Goal: Task Accomplishment & Management: Use online tool/utility

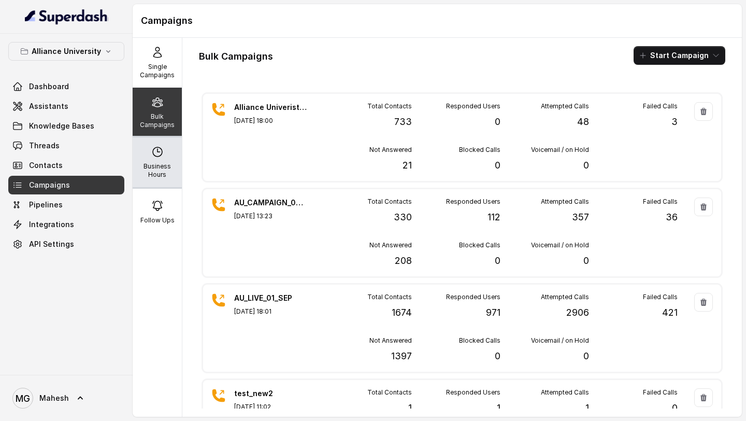
click at [161, 168] on p "Business Hours" at bounding box center [157, 170] width 41 height 17
select select "[GEOGRAPHIC_DATA]/[GEOGRAPHIC_DATA]"
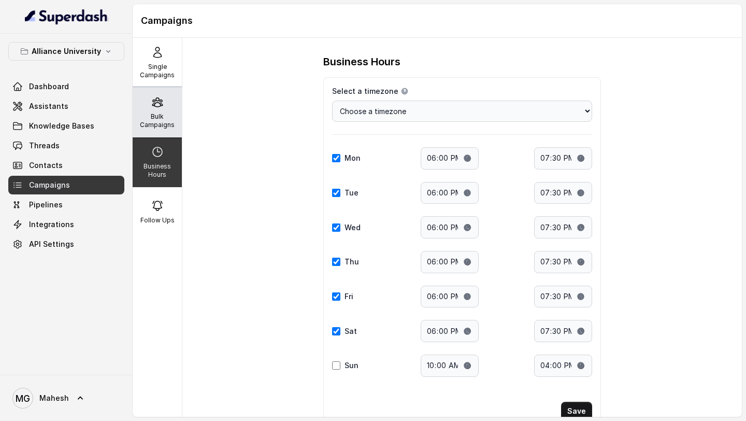
click at [150, 100] on div "Bulk Campaigns" at bounding box center [157, 113] width 49 height 50
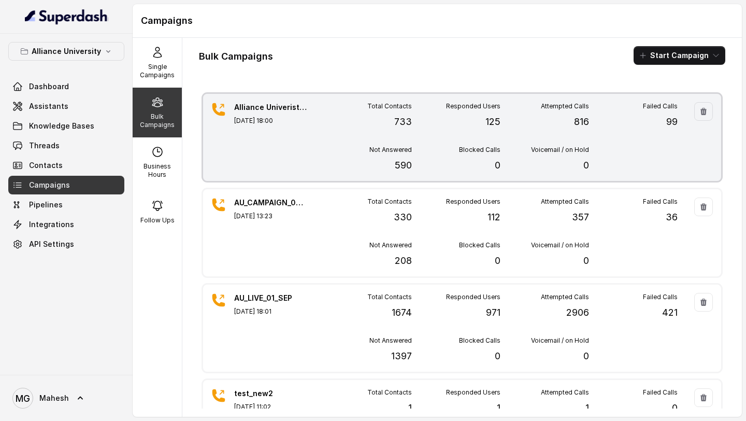
click at [275, 146] on div "Alliance Univeristy_Campaign_04_sep [DATE] 18:00" at bounding box center [270, 137] width 73 height 70
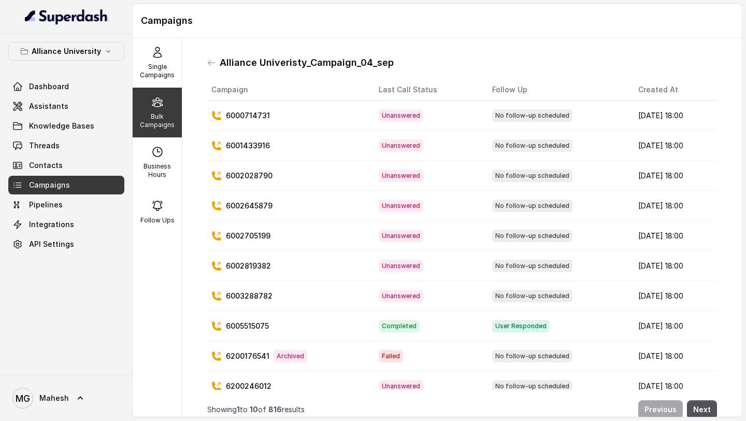
scroll to position [11, 0]
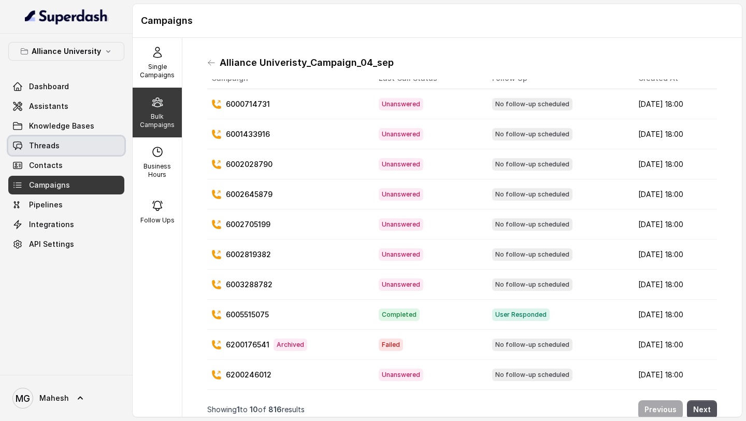
click at [58, 147] on link "Threads" at bounding box center [66, 145] width 116 height 19
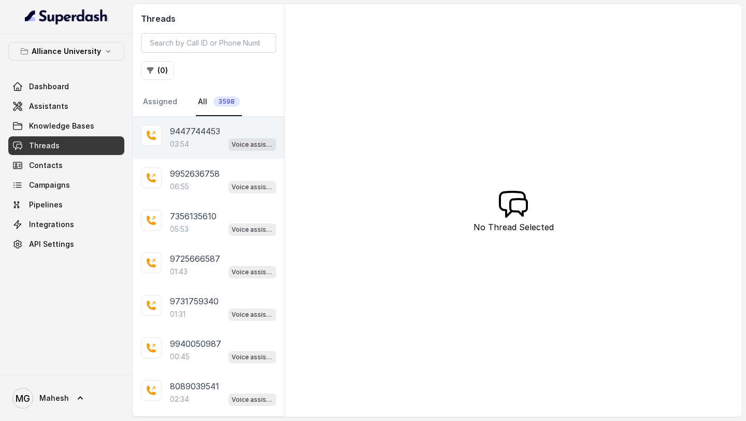
click at [204, 142] on div "03:54 Voice assistant" at bounding box center [223, 143] width 106 height 13
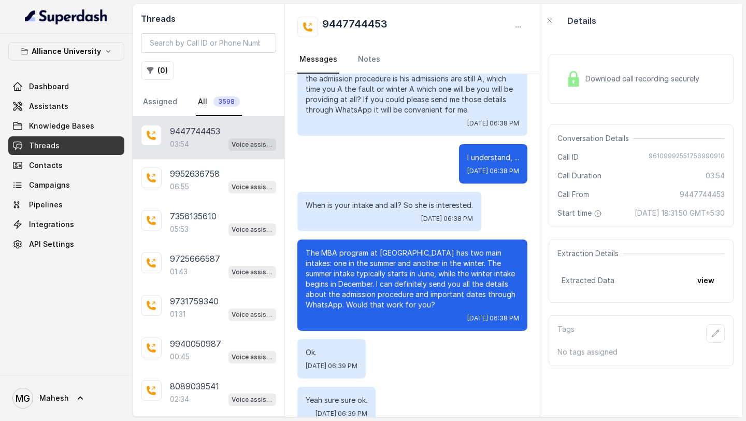
scroll to position [1258, 0]
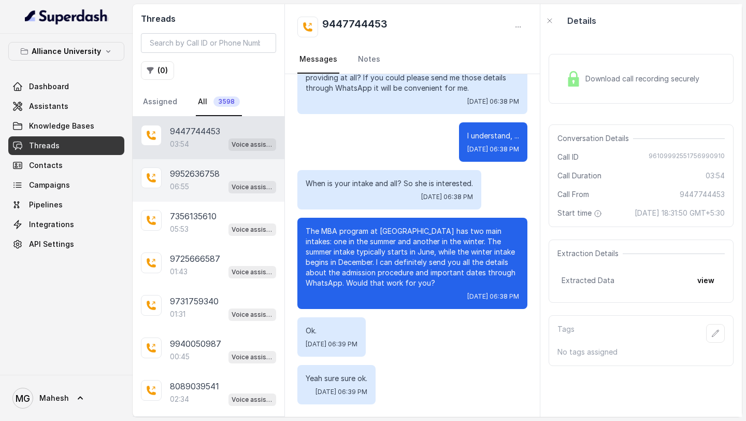
click at [183, 173] on p "9952636758" at bounding box center [195, 173] width 50 height 12
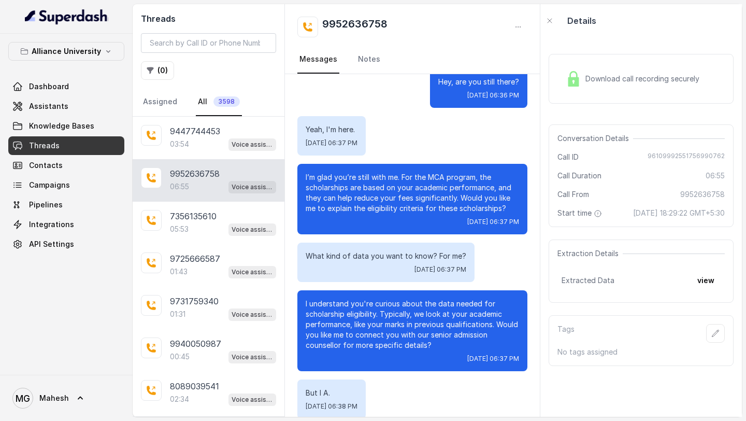
scroll to position [1593, 0]
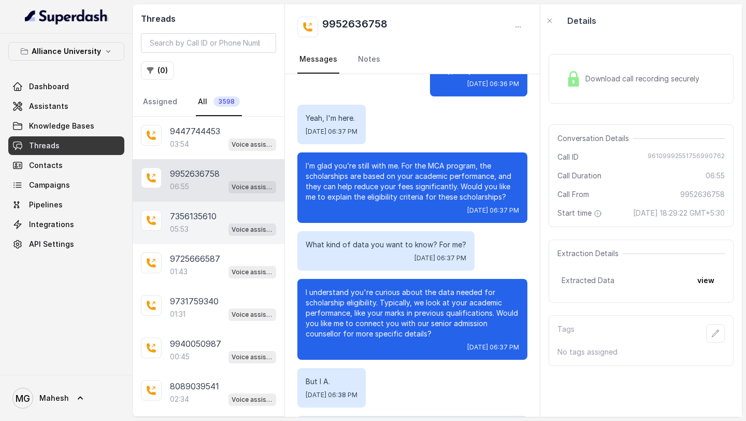
click at [174, 206] on div "7356135610 05:53 Voice assistant" at bounding box center [209, 223] width 152 height 43
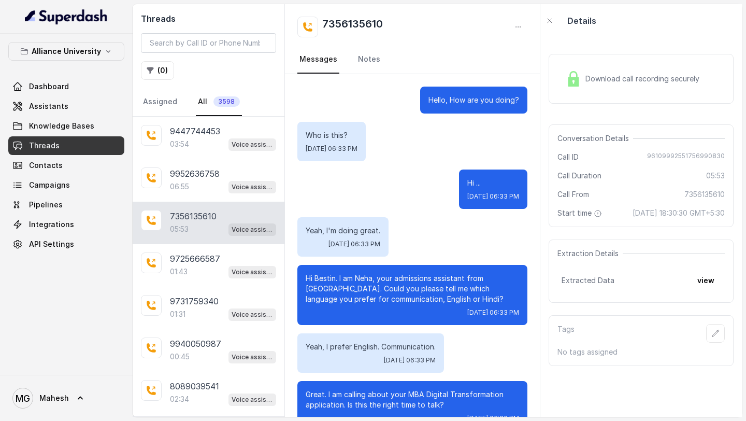
scroll to position [2390, 0]
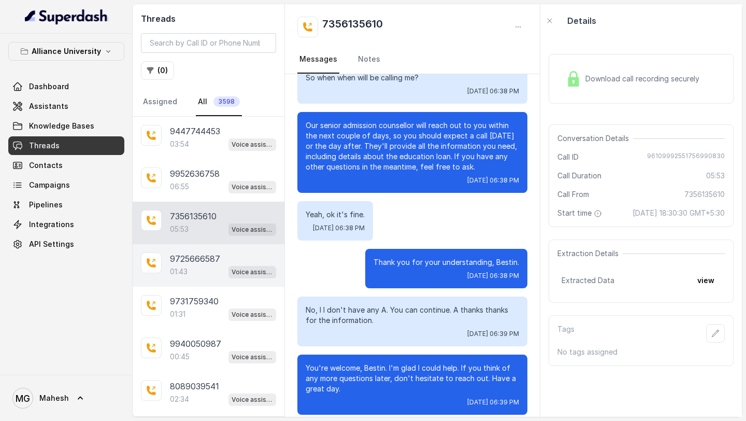
click at [196, 273] on div "01:43 Voice assistant" at bounding box center [223, 271] width 106 height 13
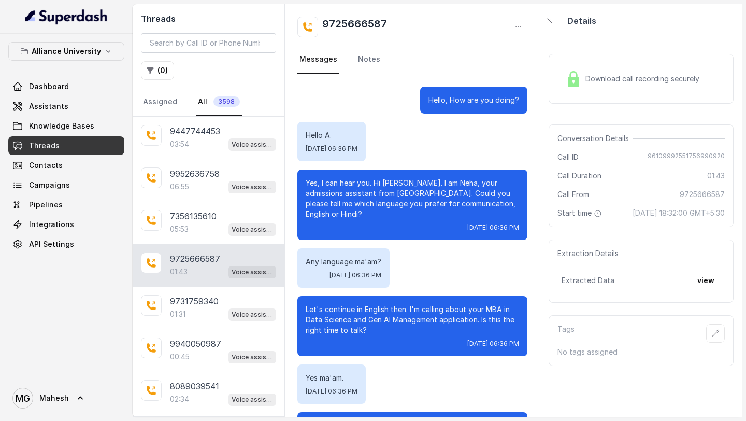
scroll to position [447, 0]
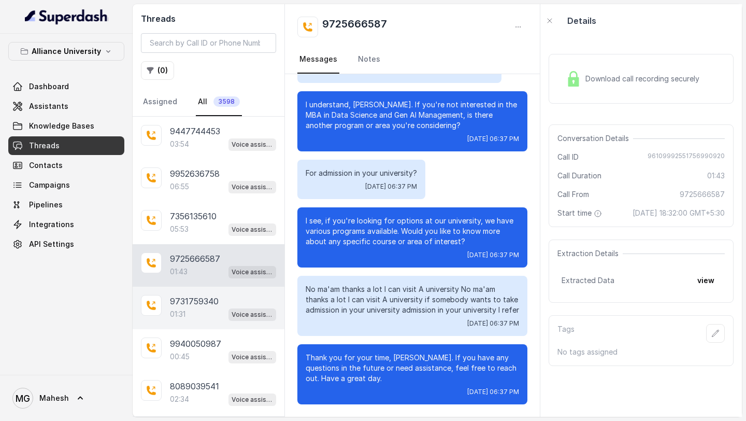
click at [191, 312] on div "01:31 Voice assistant" at bounding box center [223, 313] width 106 height 13
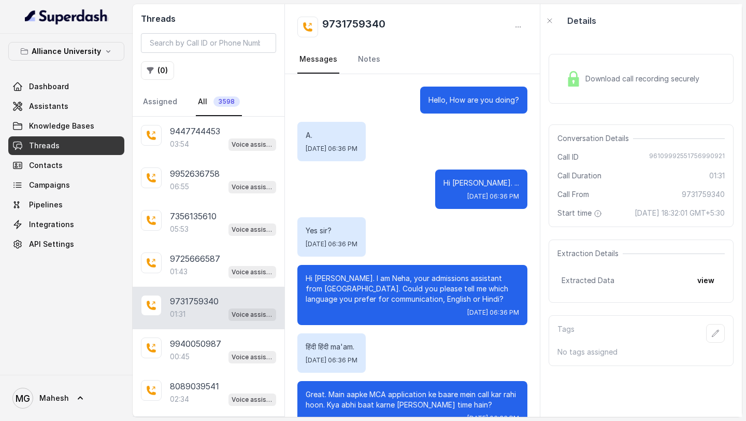
scroll to position [416, 0]
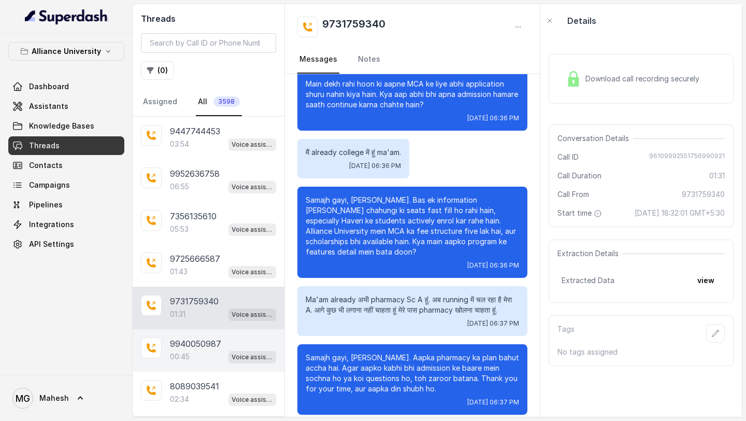
click at [191, 352] on div "00:45 Voice assistant" at bounding box center [223, 356] width 106 height 13
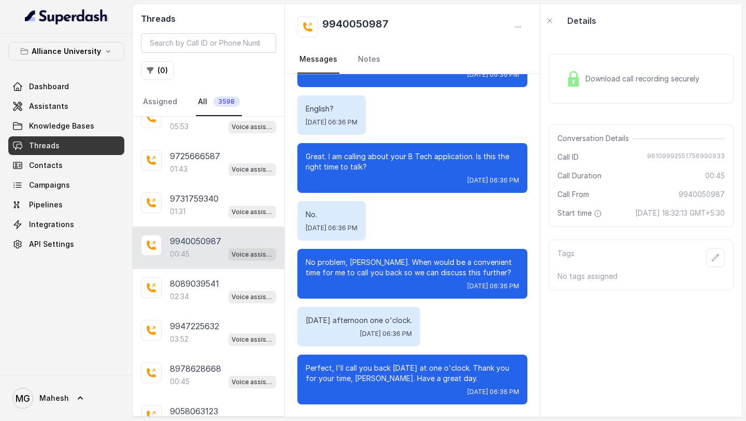
scroll to position [104, 0]
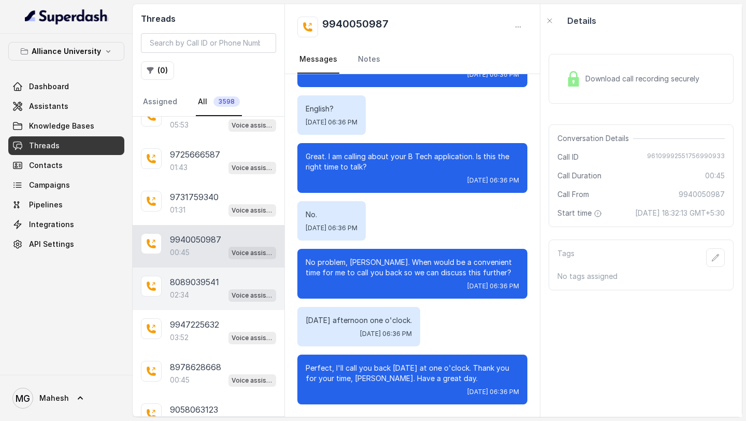
click at [196, 292] on div "02:34 Voice assistant" at bounding box center [223, 294] width 106 height 13
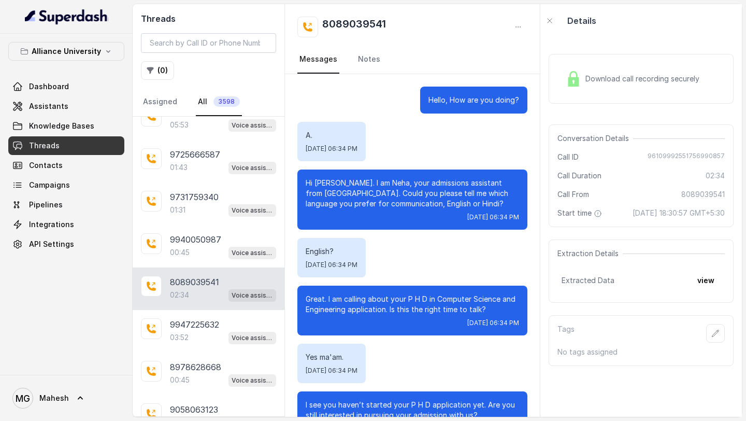
scroll to position [806, 0]
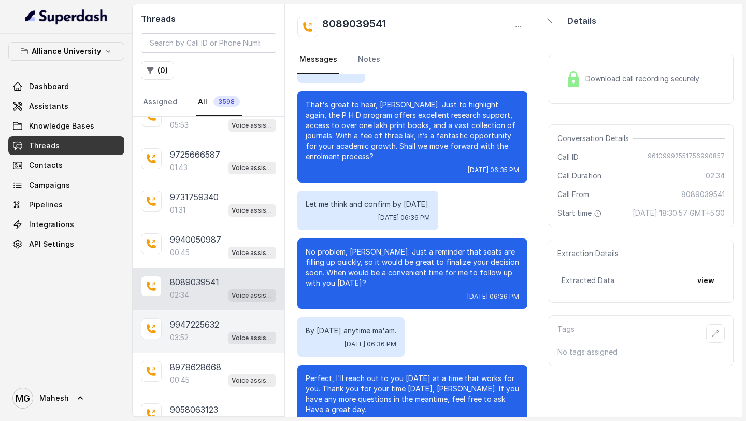
click at [196, 328] on p "9947225632" at bounding box center [194, 324] width 49 height 12
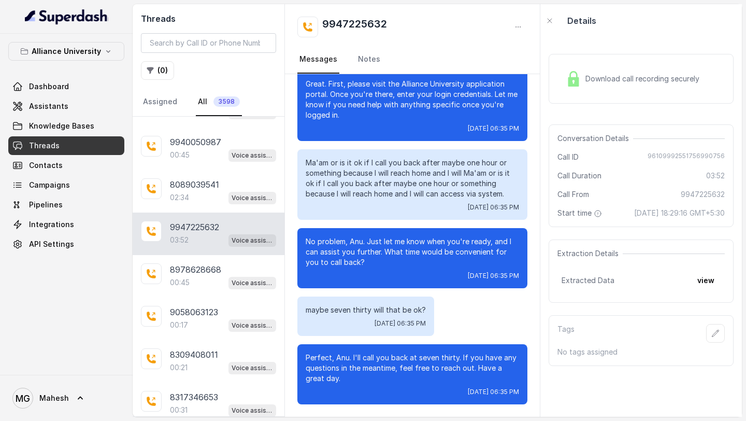
scroll to position [205, 0]
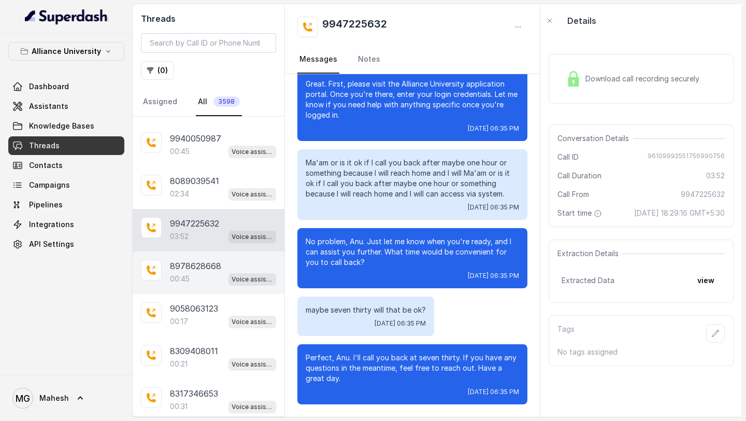
click at [202, 275] on div "00:45 Voice assistant" at bounding box center [223, 278] width 106 height 13
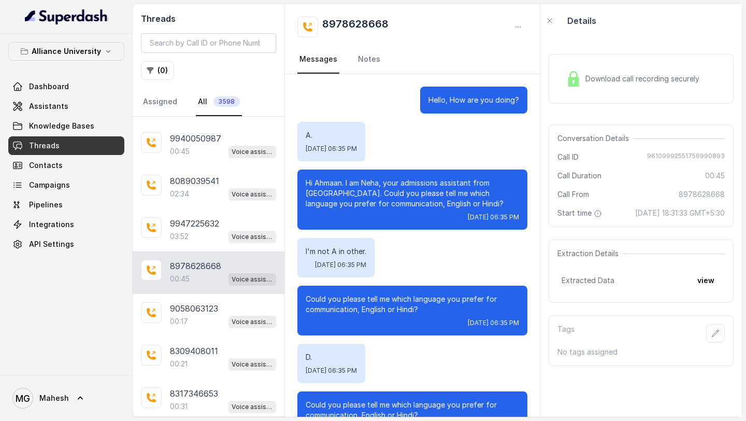
scroll to position [37, 0]
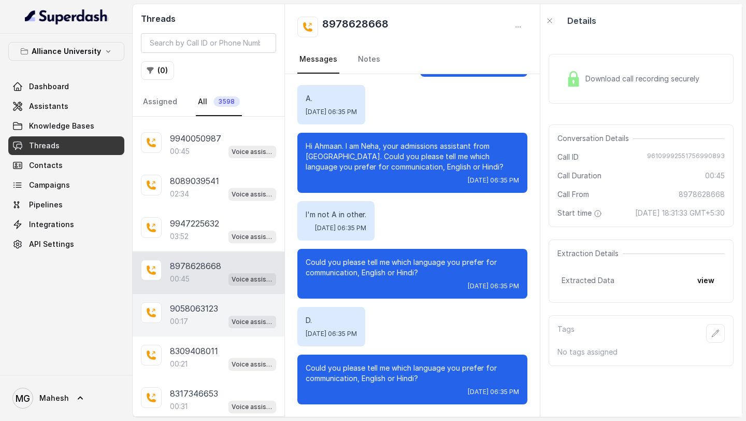
click at [200, 315] on div "00:17 Voice assistant" at bounding box center [223, 321] width 106 height 13
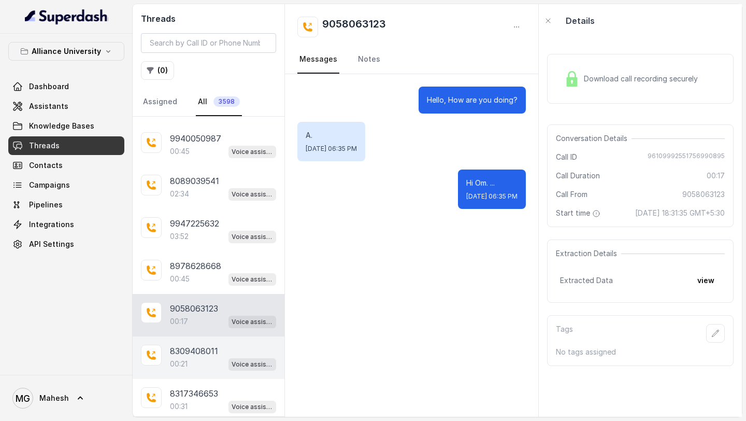
click at [199, 349] on p "8309408011" at bounding box center [194, 351] width 48 height 12
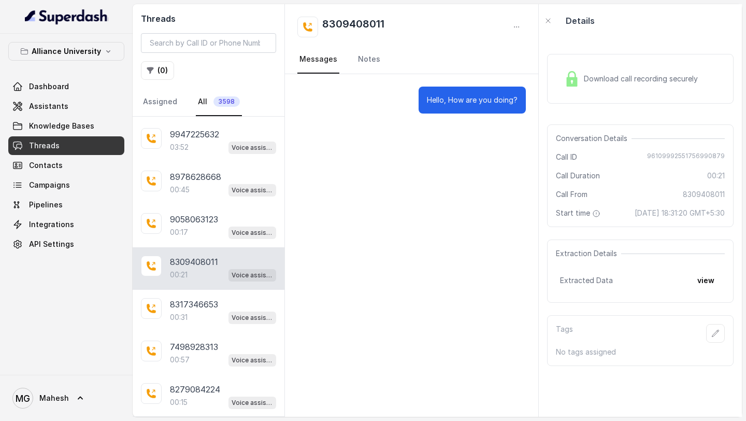
scroll to position [298, 0]
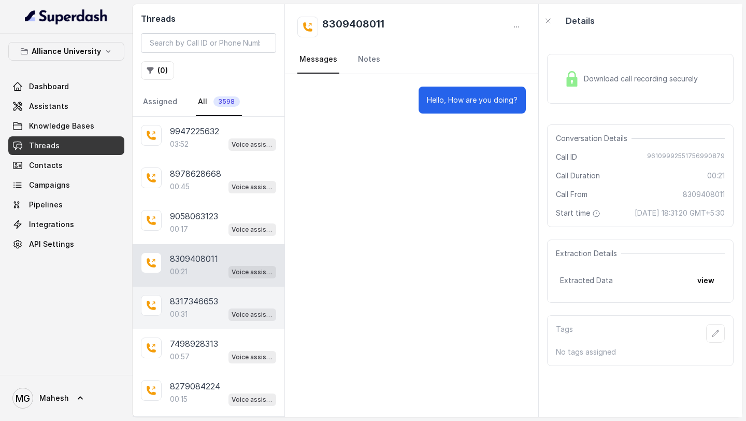
click at [201, 309] on div "00:31 Voice assistant" at bounding box center [223, 313] width 106 height 13
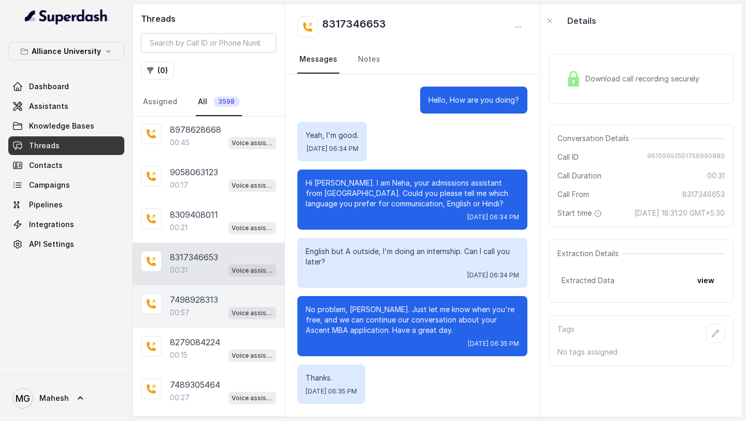
scroll to position [344, 0]
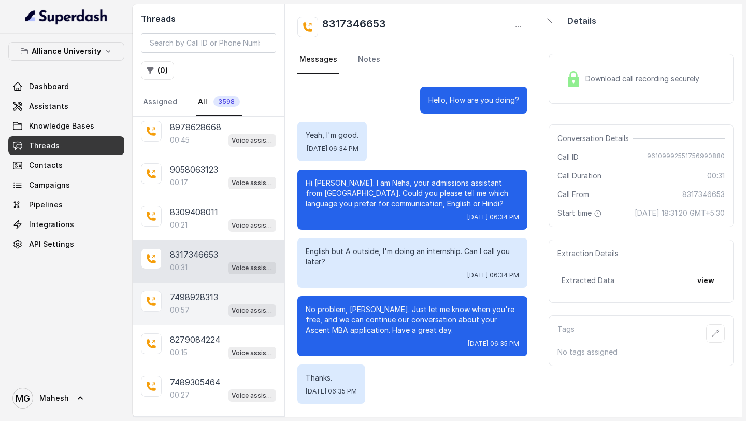
click at [203, 299] on p "7498928313" at bounding box center [194, 297] width 48 height 12
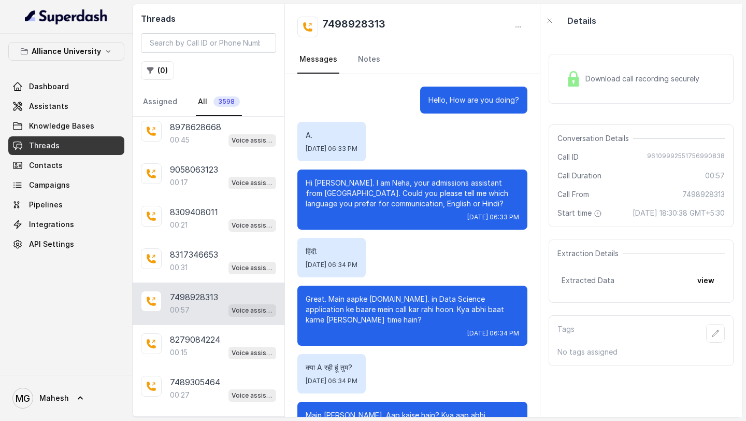
scroll to position [143, 0]
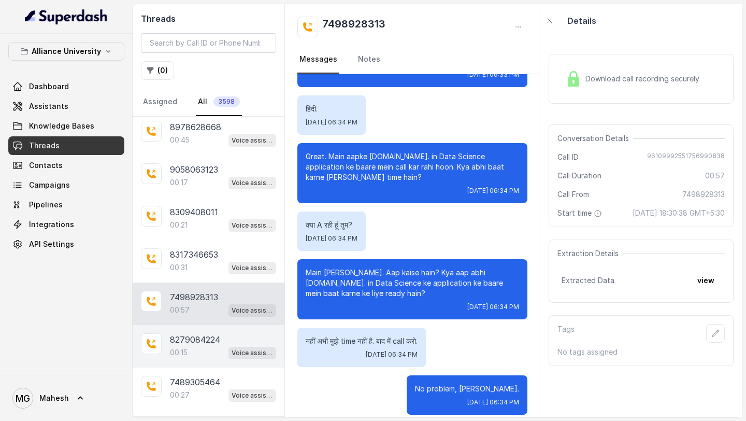
click at [195, 335] on p "8279084224" at bounding box center [195, 339] width 50 height 12
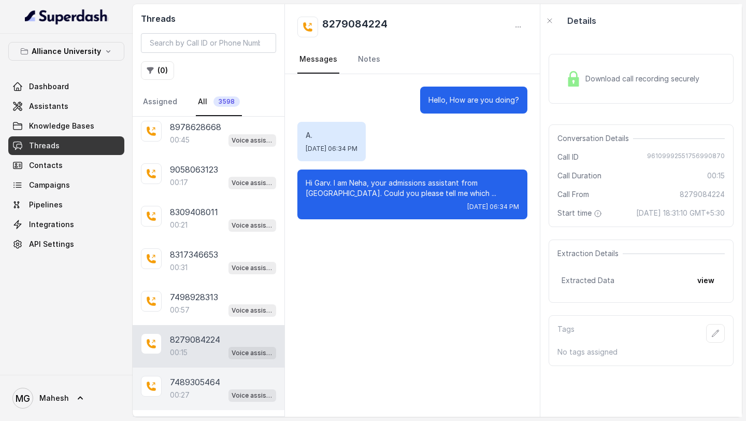
click at [198, 380] on p "7489305464" at bounding box center [195, 382] width 50 height 12
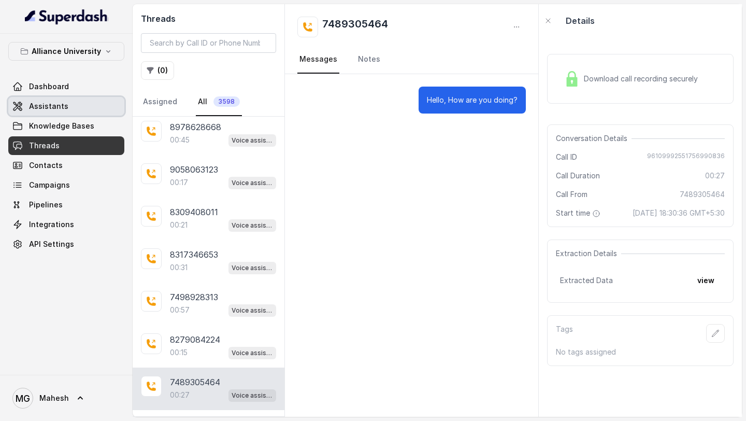
click at [84, 109] on link "Assistants" at bounding box center [66, 106] width 116 height 19
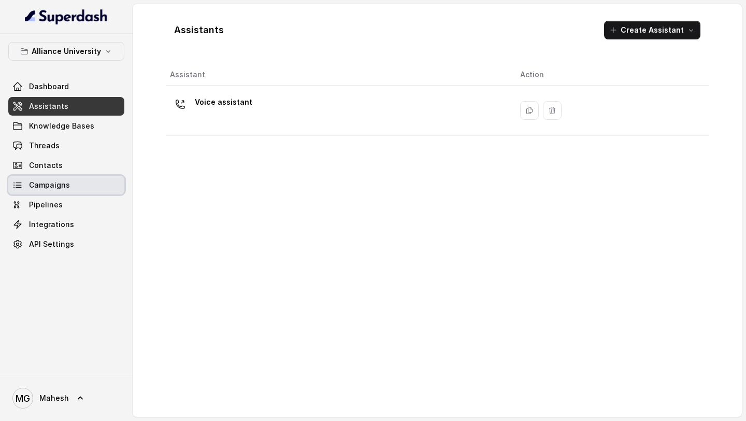
click at [57, 187] on span "Campaigns" at bounding box center [49, 185] width 41 height 10
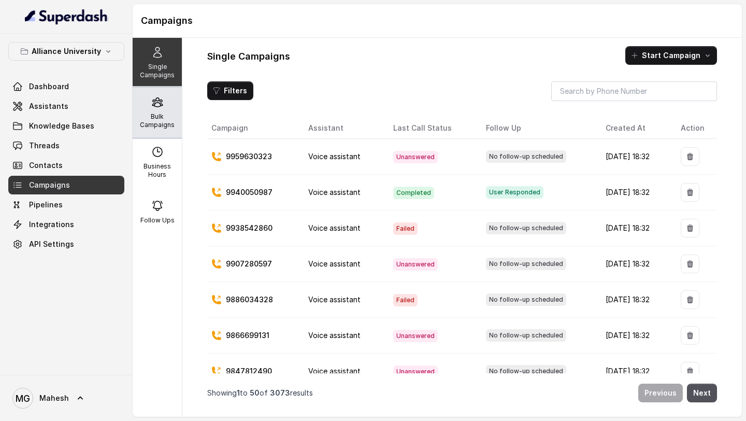
click at [178, 94] on div "Bulk Campaigns" at bounding box center [157, 113] width 49 height 50
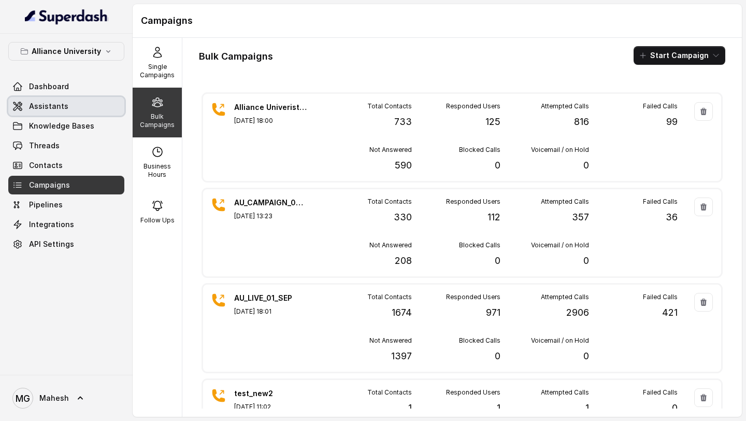
click at [58, 118] on link "Knowledge Bases" at bounding box center [66, 126] width 116 height 19
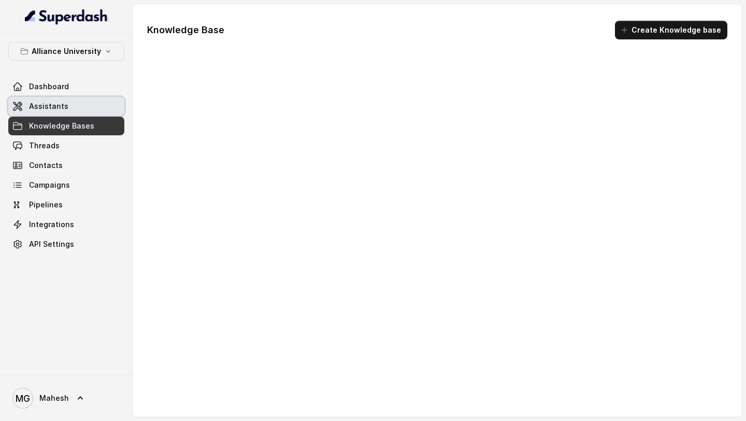
click at [67, 108] on link "Assistants" at bounding box center [66, 106] width 116 height 19
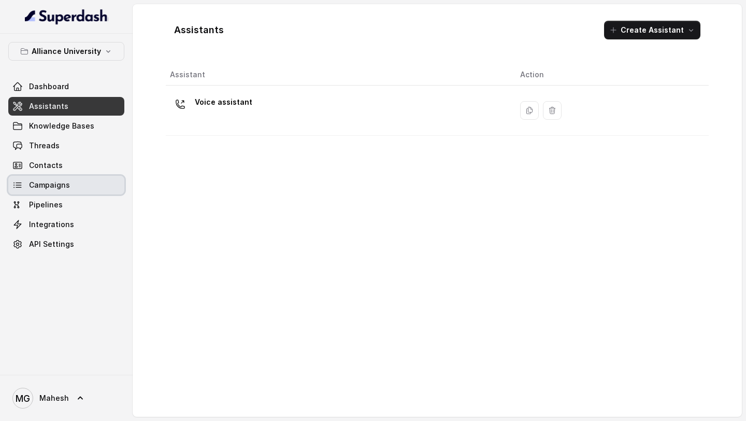
click at [66, 181] on span "Campaigns" at bounding box center [49, 185] width 41 height 10
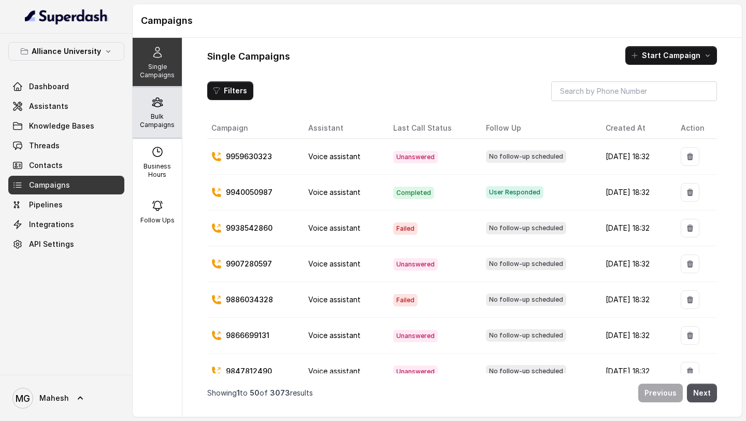
click at [160, 123] on p "Bulk Campaigns" at bounding box center [157, 120] width 41 height 17
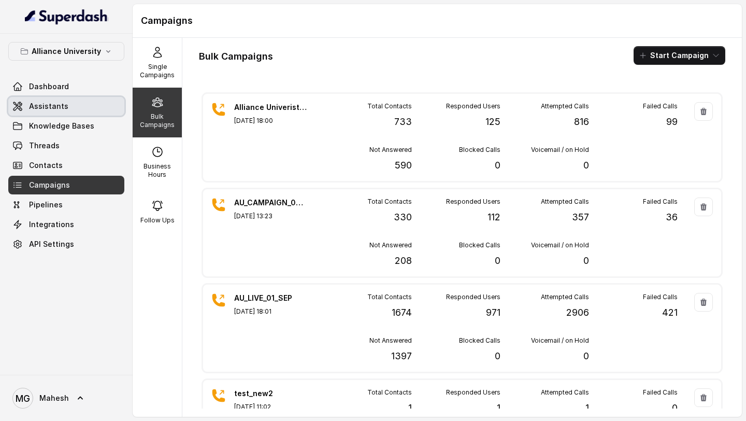
click at [74, 104] on link "Assistants" at bounding box center [66, 106] width 116 height 19
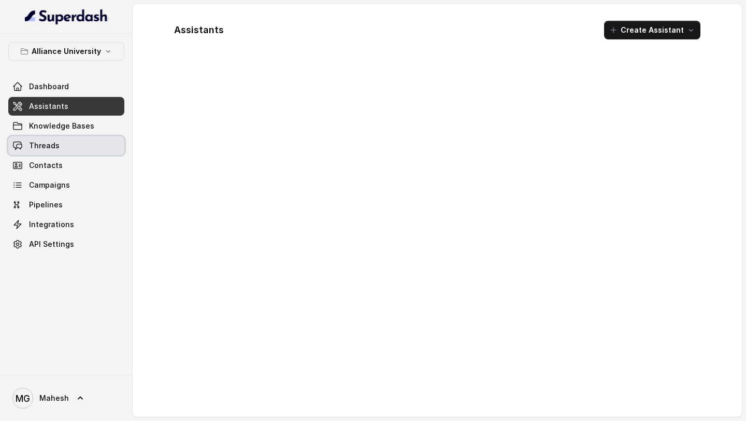
click at [64, 147] on link "Threads" at bounding box center [66, 145] width 116 height 19
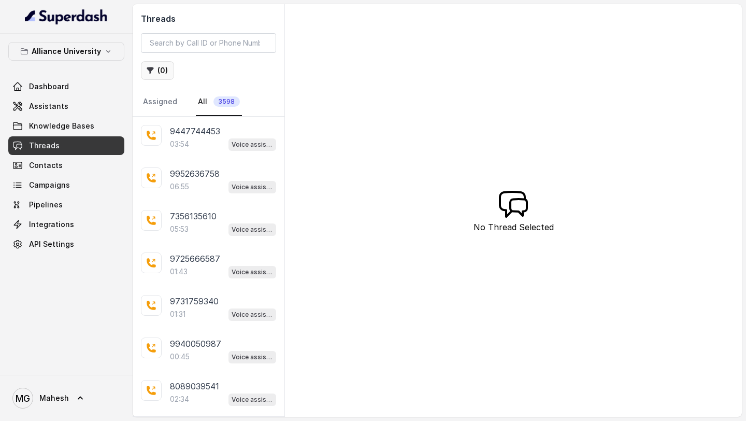
click at [165, 72] on button "( 0 )" at bounding box center [157, 70] width 33 height 19
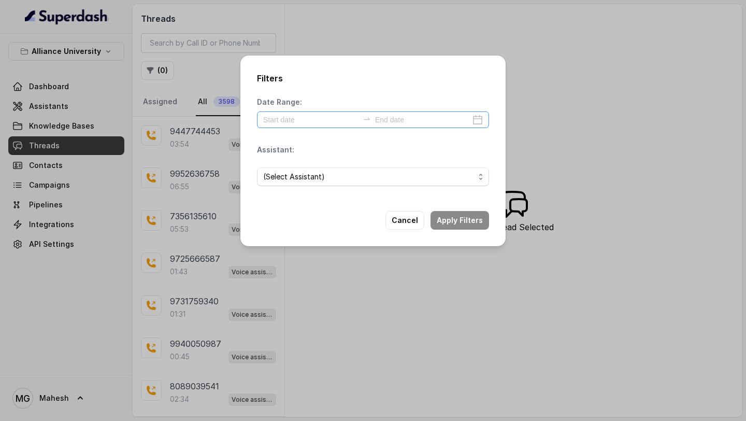
click at [477, 119] on div at bounding box center [373, 119] width 232 height 17
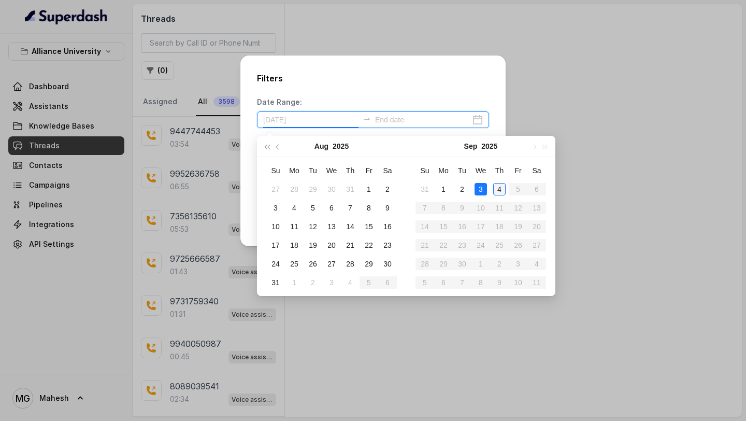
type input "2025-09-04"
click at [495, 188] on div "4" at bounding box center [499, 189] width 12 height 12
type input "2025-09-04"
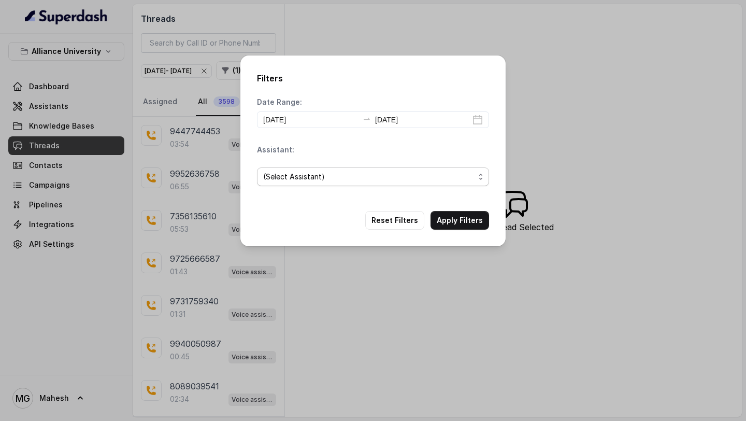
click at [432, 180] on span "(Select Assistant)" at bounding box center [368, 177] width 211 height 12
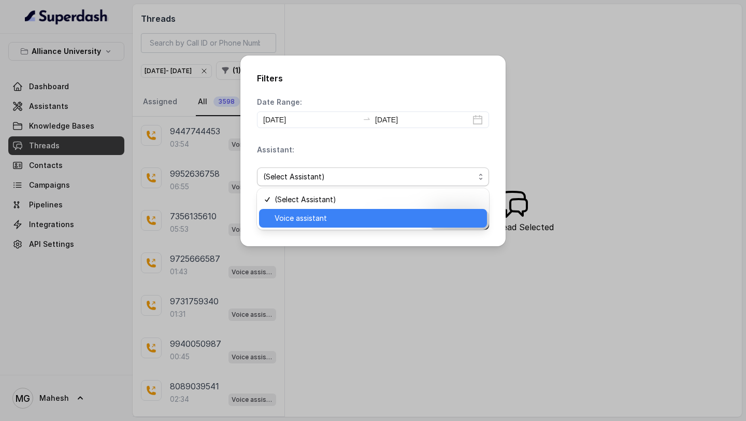
click at [342, 225] on div "Voice assistant" at bounding box center [373, 218] width 228 height 19
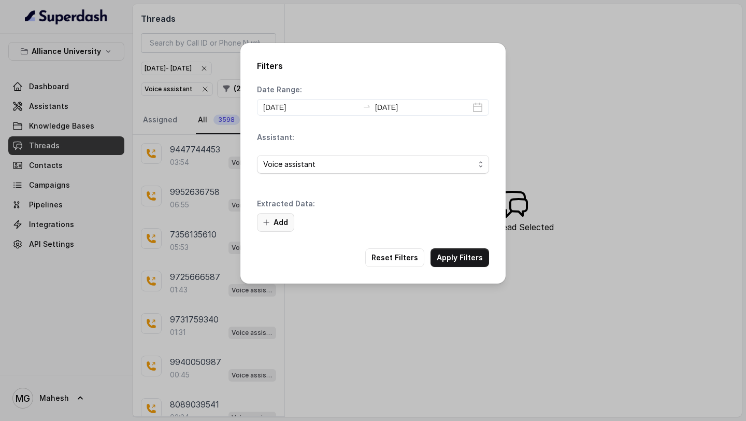
click at [280, 222] on button "Add" at bounding box center [275, 222] width 37 height 19
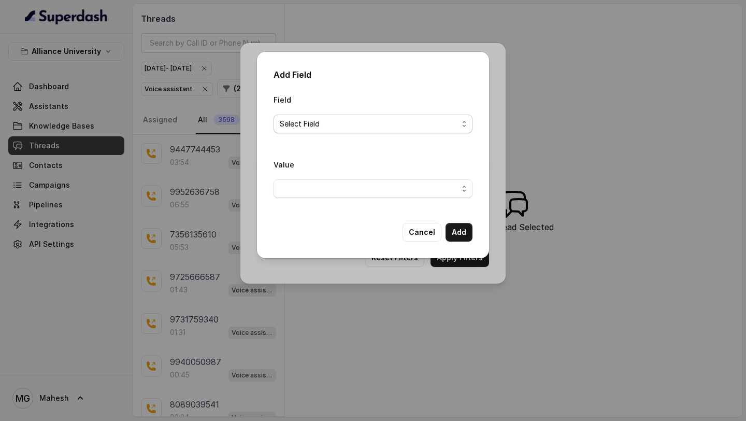
click at [379, 128] on span "Select Field" at bounding box center [369, 124] width 178 height 12
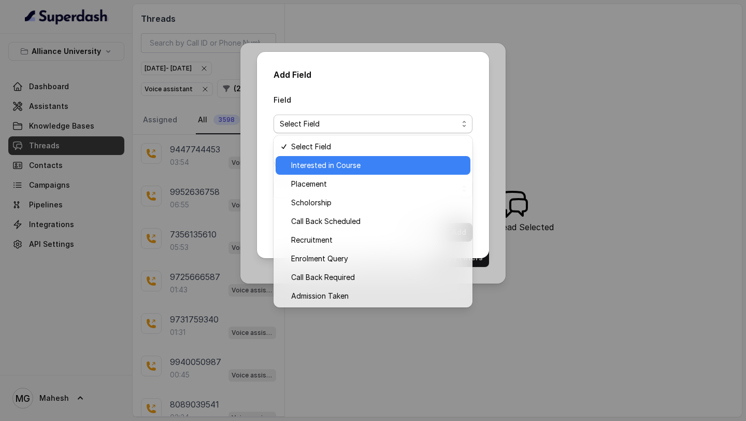
click at [352, 163] on span "Interested in Course" at bounding box center [377, 165] width 173 height 12
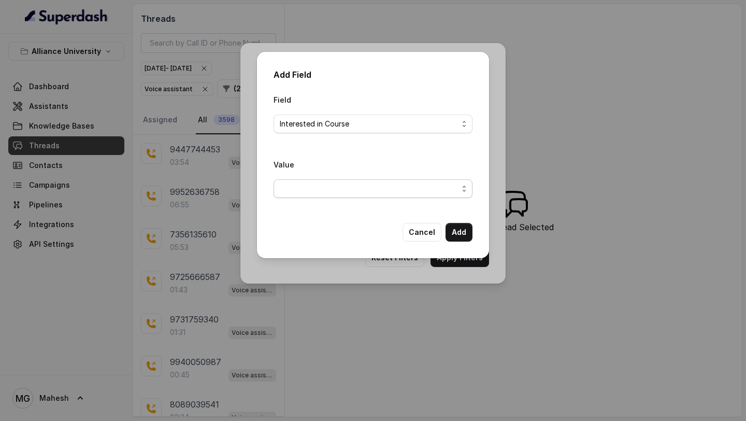
click at [371, 184] on span "button" at bounding box center [373, 188] width 199 height 19
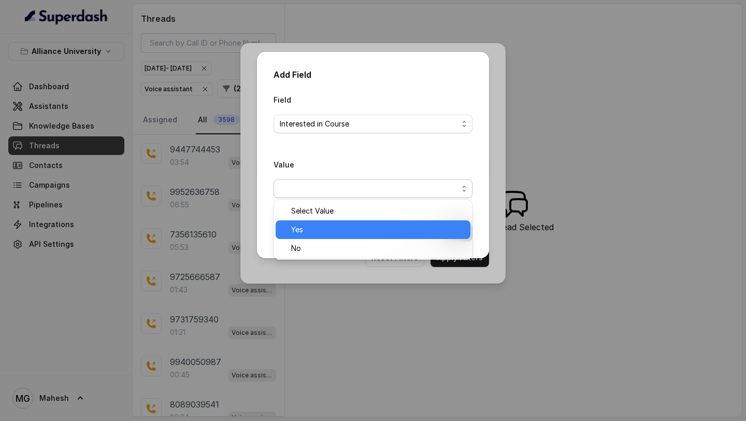
click at [325, 232] on span "Yes" at bounding box center [377, 229] width 173 height 12
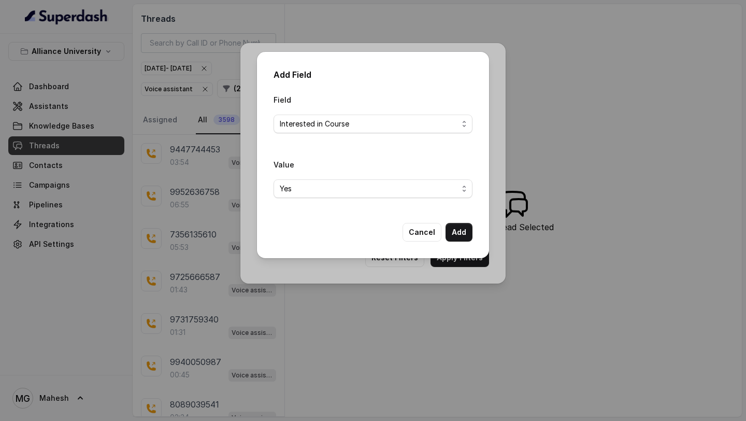
click at [463, 236] on button "Add" at bounding box center [459, 232] width 27 height 19
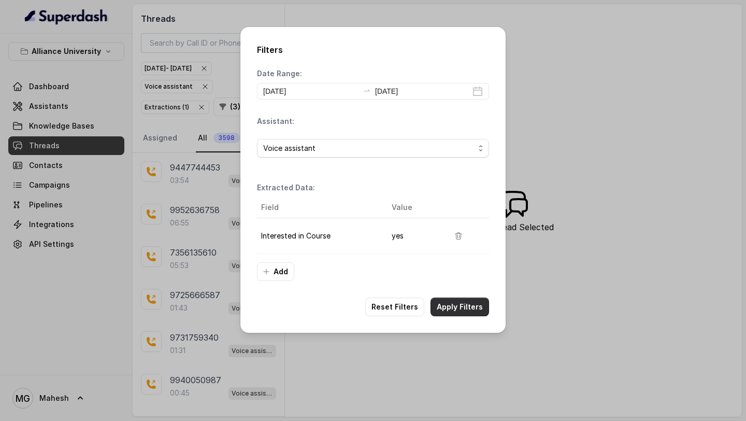
click at [459, 305] on button "Apply Filters" at bounding box center [460, 307] width 59 height 19
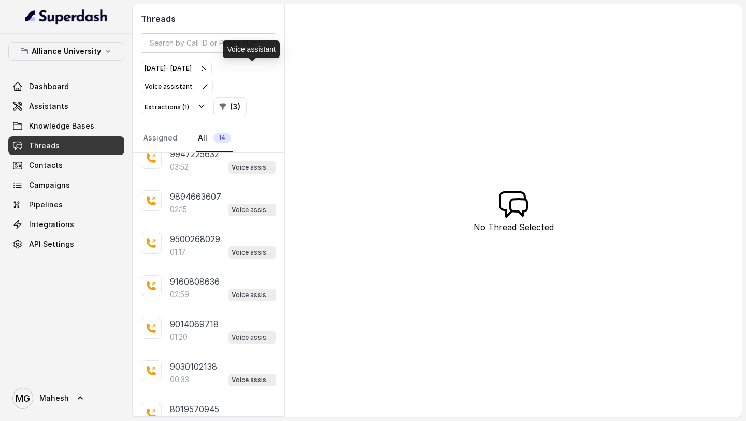
scroll to position [328, 0]
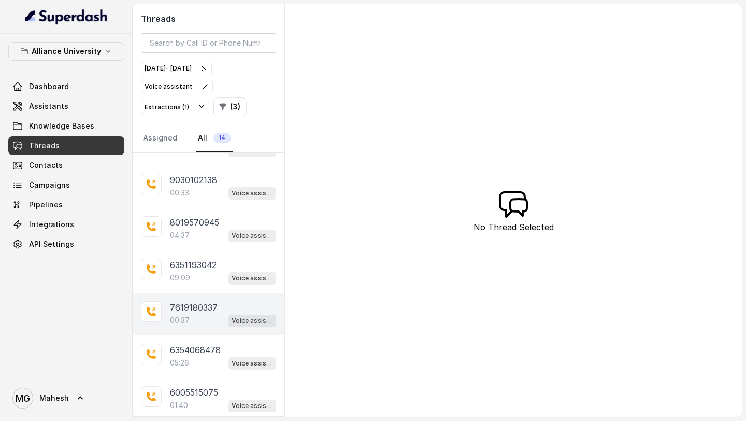
click at [175, 315] on p "00:37" at bounding box center [180, 320] width 20 height 10
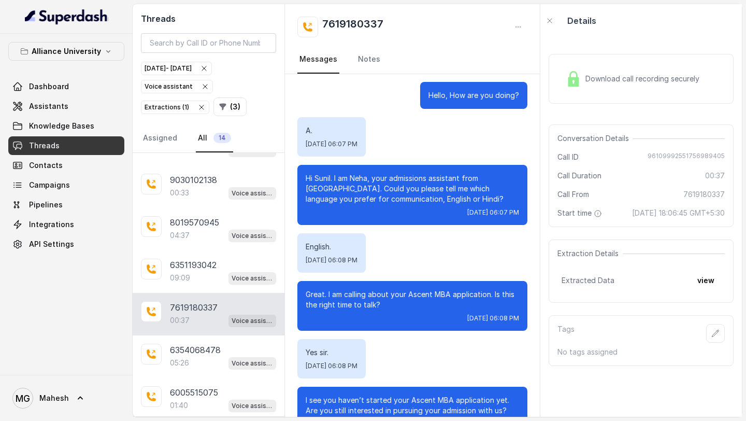
scroll to position [37, 0]
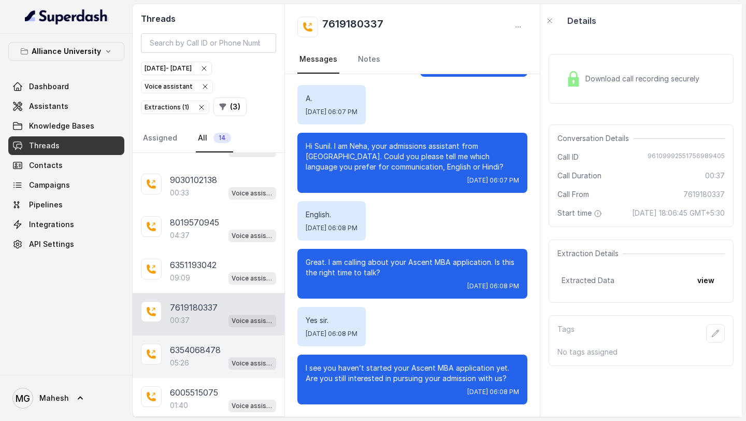
click at [198, 363] on div "05:26 Voice assistant" at bounding box center [223, 362] width 106 height 13
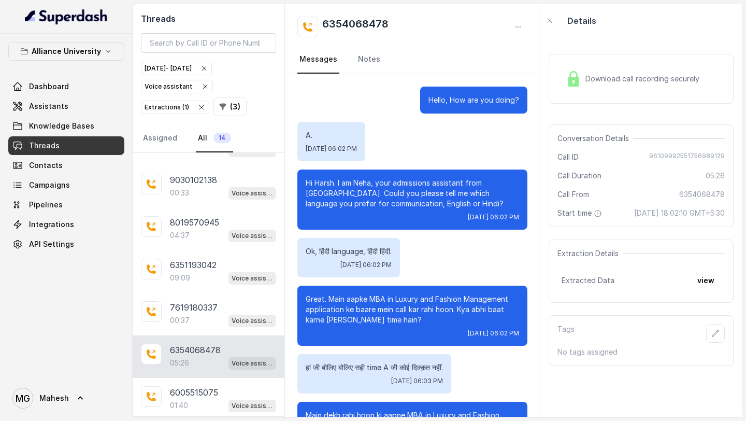
scroll to position [1843, 0]
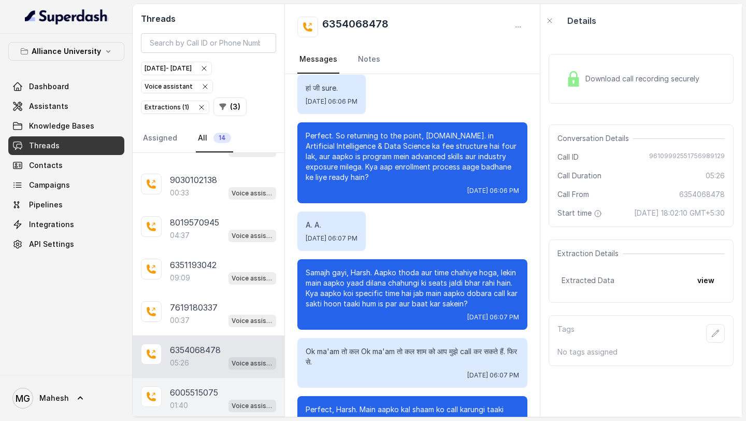
click at [193, 399] on div "01:40 Voice assistant" at bounding box center [223, 405] width 106 height 13
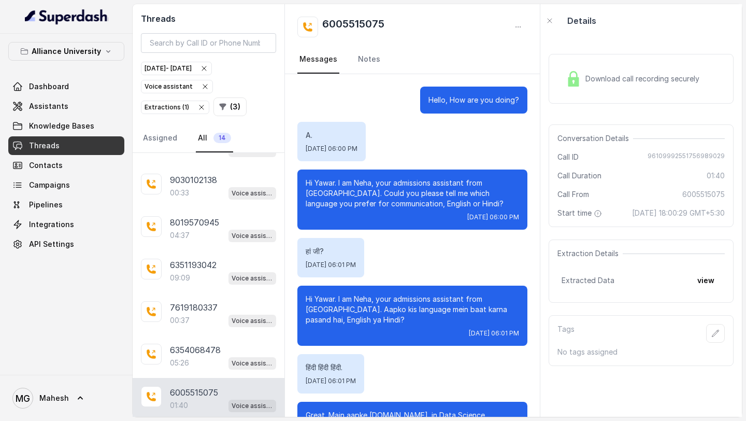
scroll to position [437, 0]
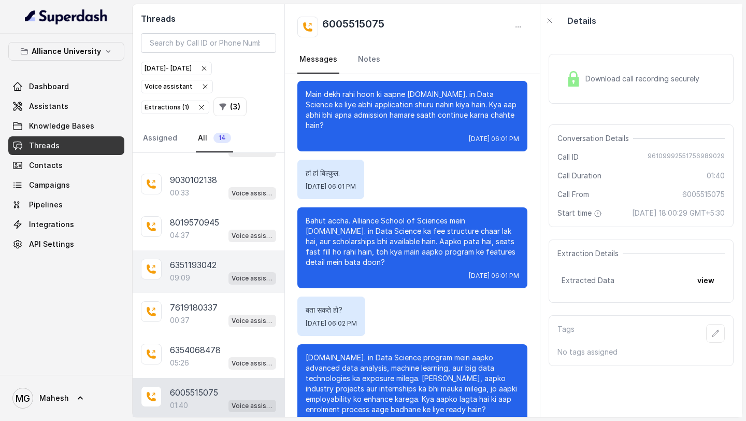
click at [197, 261] on p "6351193042" at bounding box center [193, 265] width 47 height 12
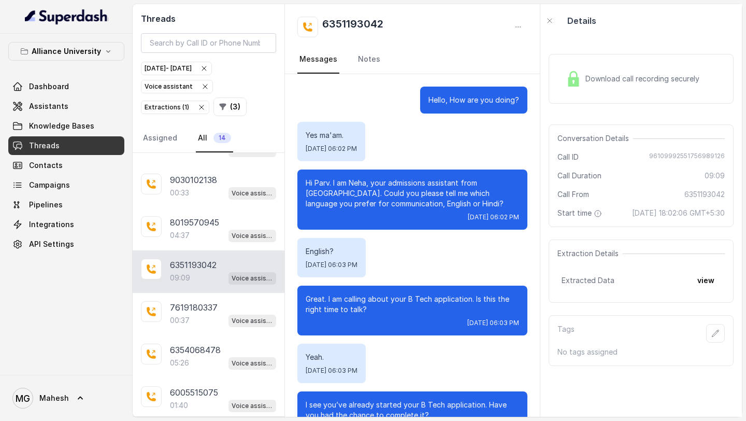
scroll to position [3176, 0]
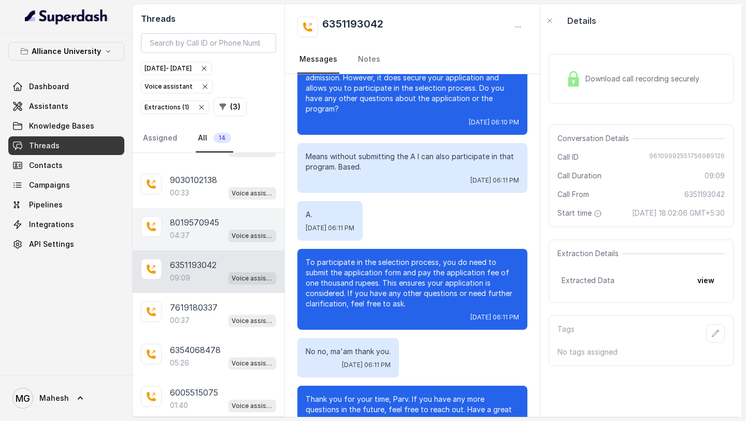
click at [199, 239] on div "8019570945 04:37 Voice assistant" at bounding box center [209, 229] width 152 height 43
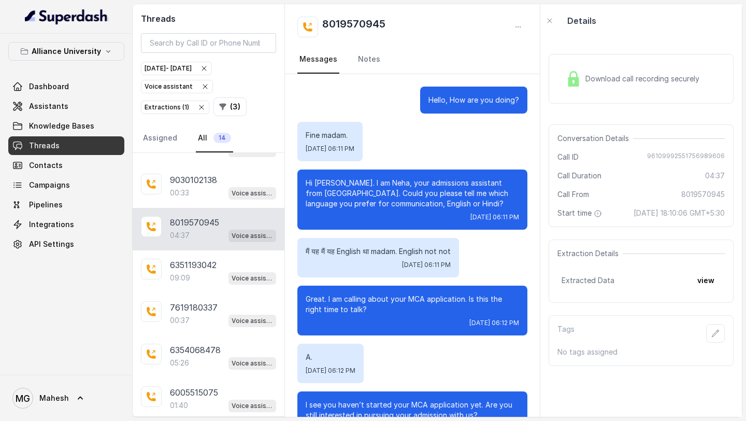
scroll to position [1629, 0]
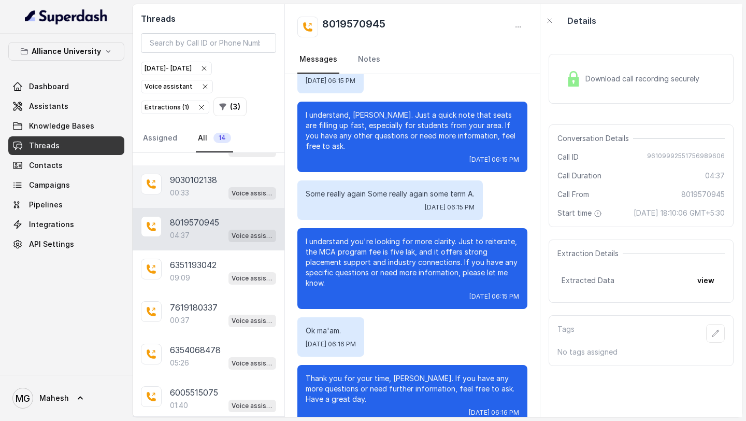
click at [206, 186] on div "00:33 Voice assistant" at bounding box center [223, 192] width 106 height 13
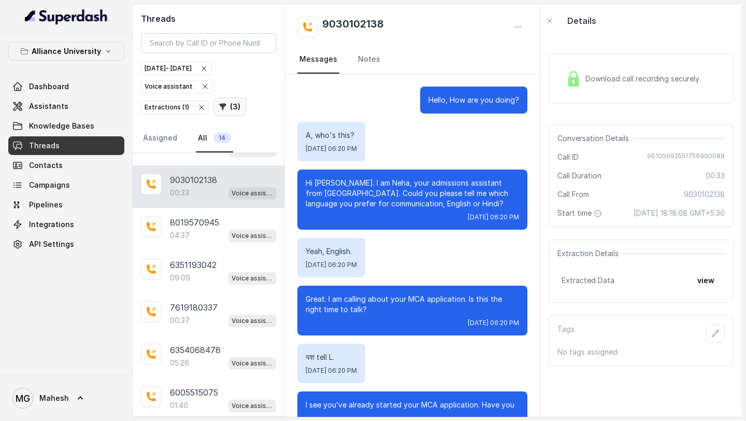
click at [228, 103] on button "( 3 )" at bounding box center [230, 106] width 33 height 19
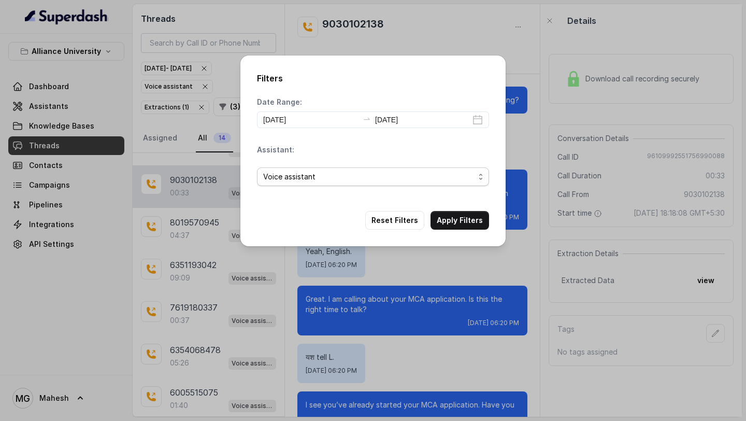
click at [372, 175] on div "Date Range: 2025-09-04 2025-09-04 Assistant: Voice assistant" at bounding box center [373, 145] width 232 height 97
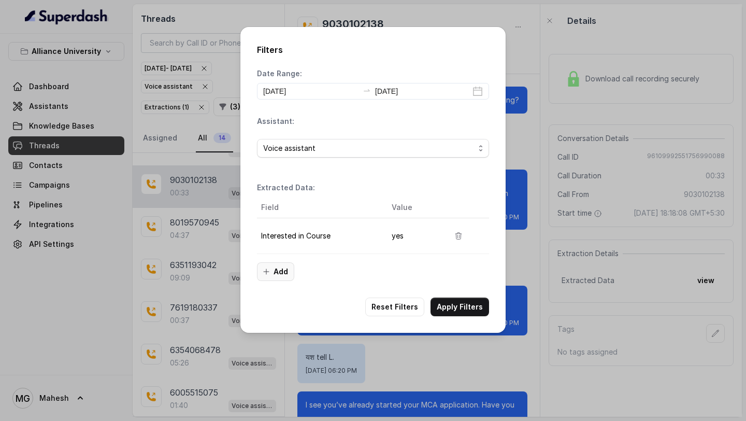
click at [278, 270] on button "Add" at bounding box center [275, 271] width 37 height 19
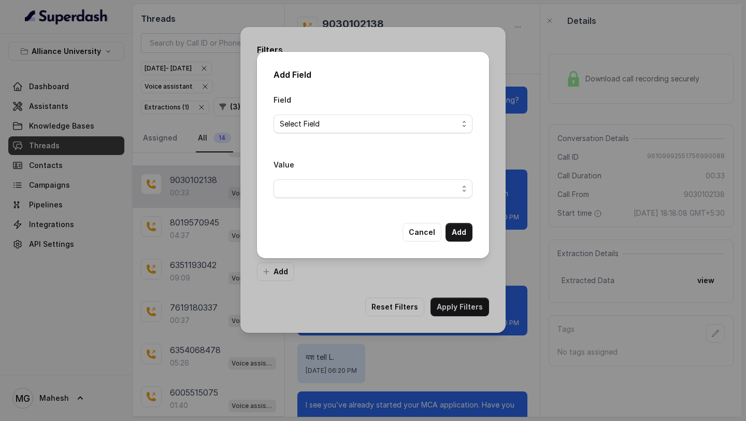
click at [438, 118] on span "Select Field" at bounding box center [369, 124] width 178 height 12
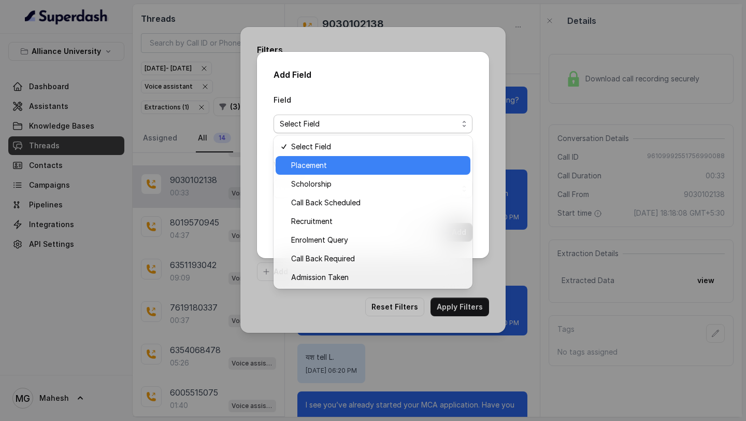
click at [344, 165] on span "Placement" at bounding box center [377, 165] width 173 height 12
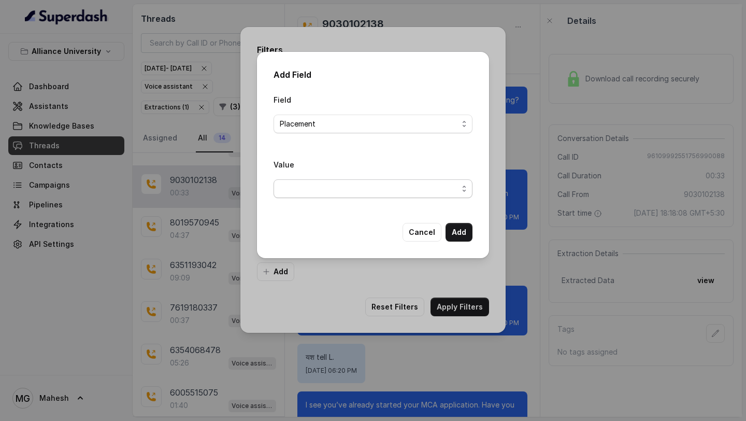
click at [330, 185] on span "button" at bounding box center [373, 188] width 199 height 19
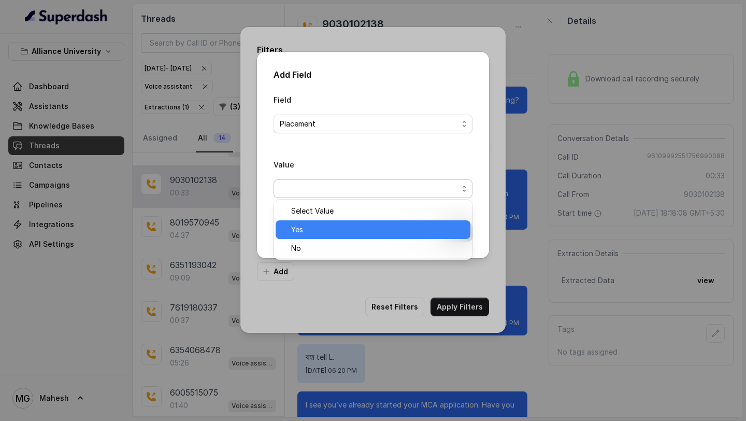
click at [312, 238] on div "Yes" at bounding box center [373, 229] width 195 height 19
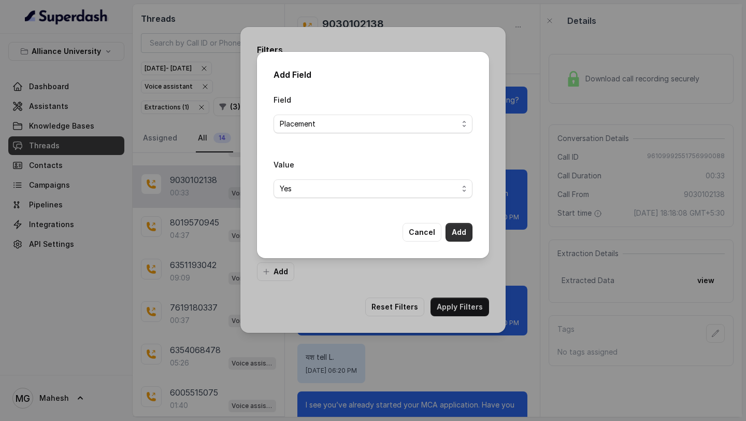
click at [466, 231] on button "Add" at bounding box center [459, 232] width 27 height 19
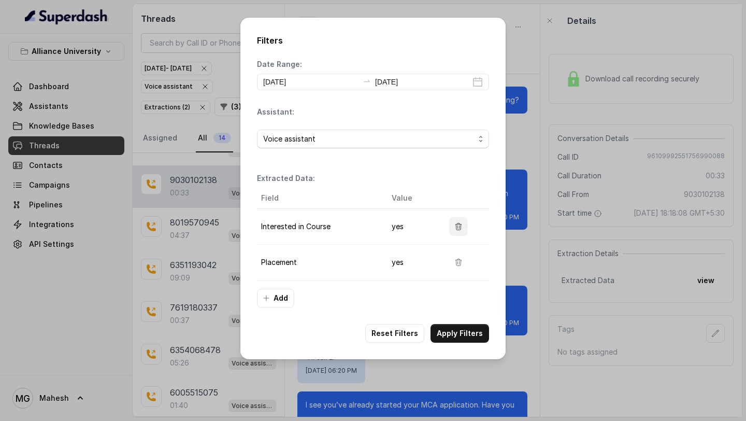
click at [456, 230] on icon "button" at bounding box center [459, 226] width 6 height 7
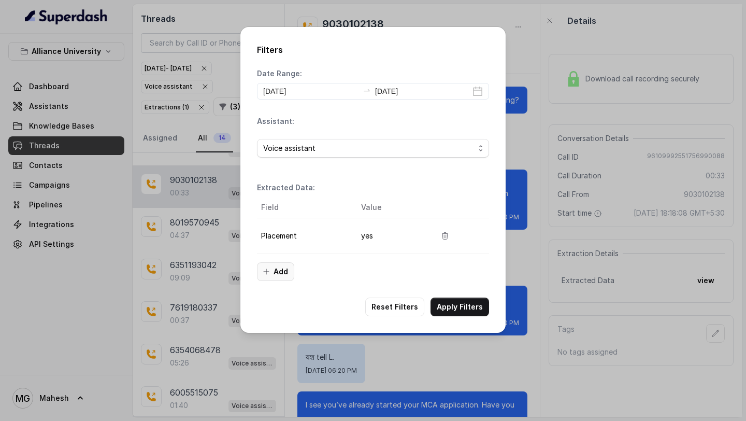
click at [268, 270] on icon "button" at bounding box center [266, 271] width 8 height 8
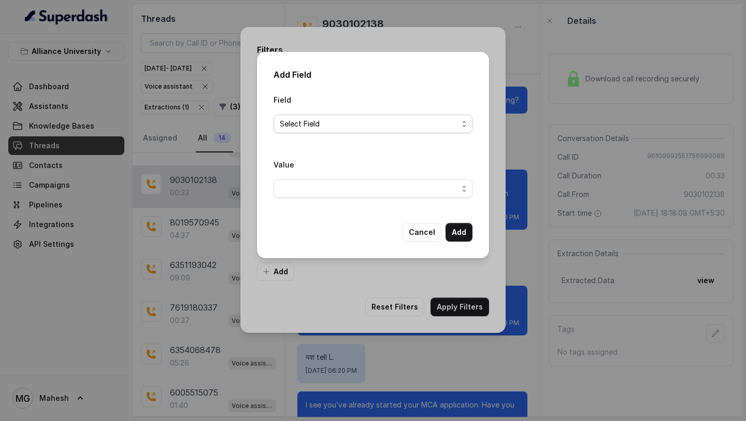
click at [344, 116] on span "Select Field" at bounding box center [373, 124] width 199 height 19
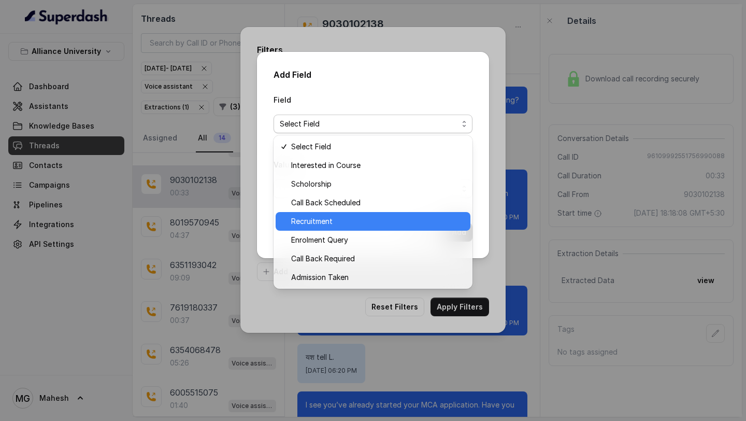
click at [307, 223] on span "Recruitment" at bounding box center [377, 221] width 173 height 12
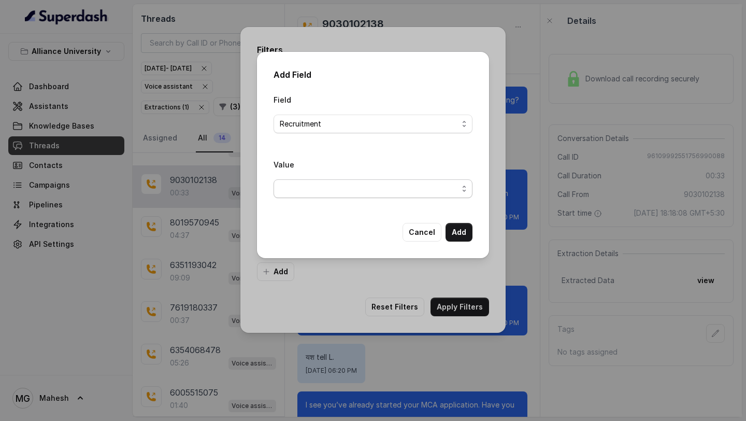
click at [345, 190] on span "button" at bounding box center [373, 188] width 199 height 19
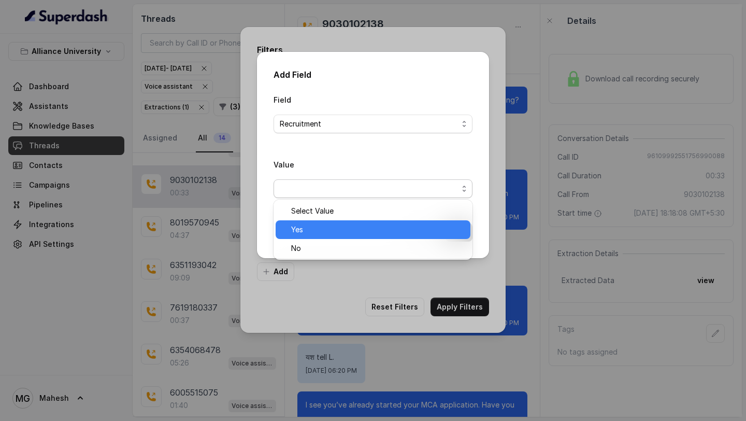
click at [318, 225] on span "Yes" at bounding box center [377, 229] width 173 height 12
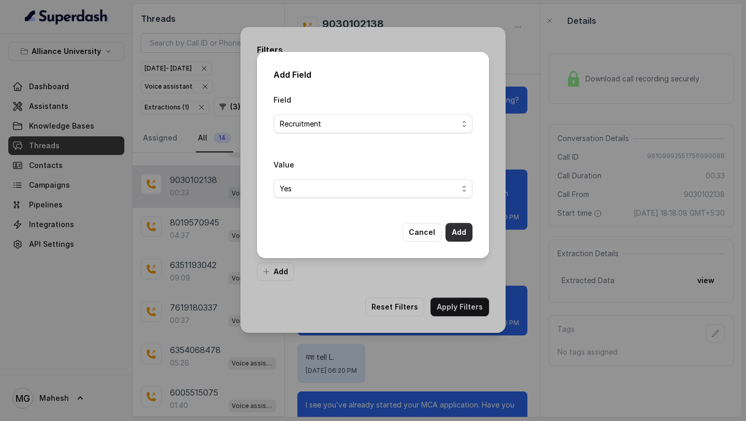
click at [454, 233] on button "Add" at bounding box center [459, 232] width 27 height 19
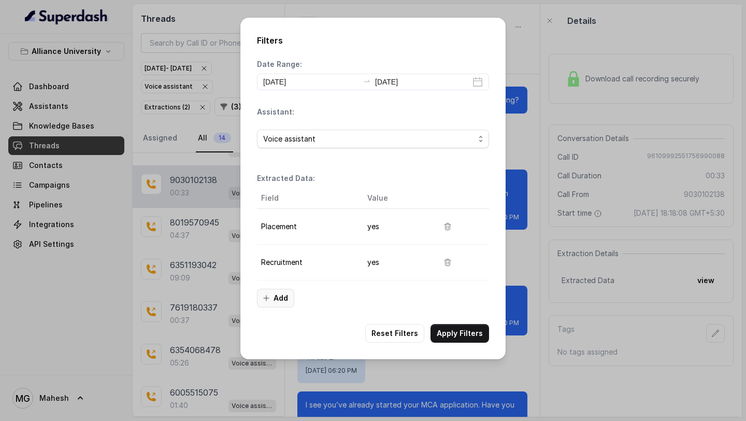
click at [281, 298] on button "Add" at bounding box center [275, 298] width 37 height 19
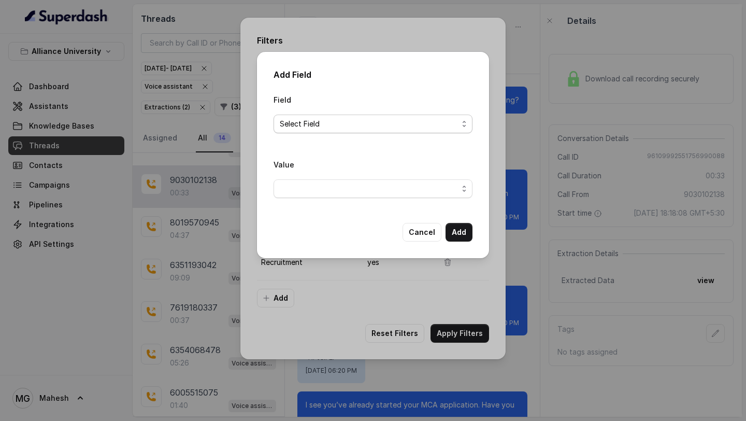
click at [390, 125] on span "Select Field" at bounding box center [369, 124] width 178 height 12
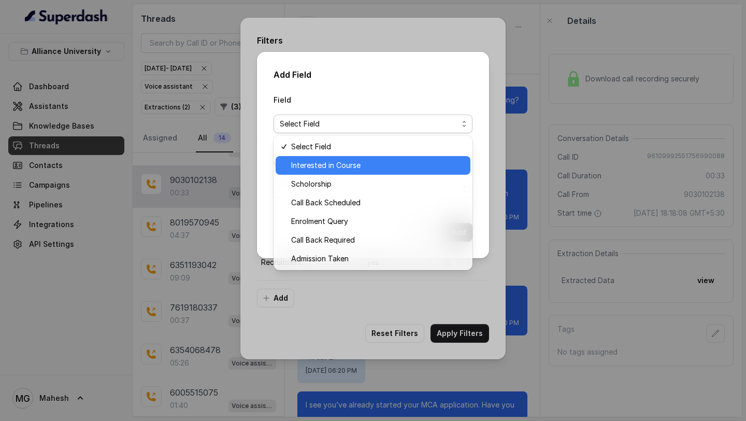
click at [347, 175] on div "Scholorship" at bounding box center [373, 184] width 195 height 19
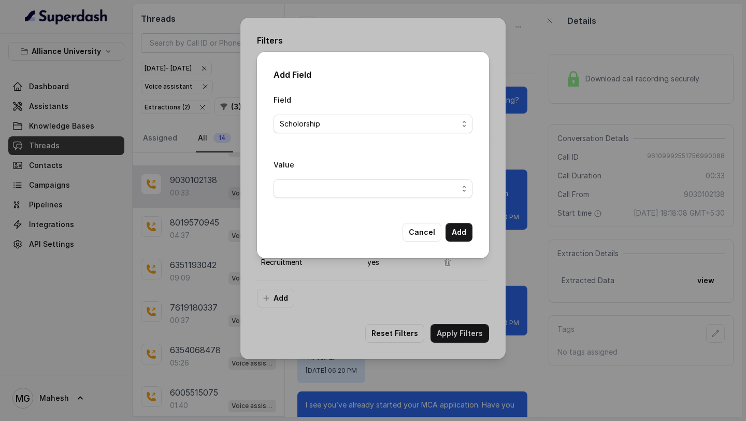
click at [432, 198] on div "Value" at bounding box center [373, 182] width 199 height 48
click at [393, 199] on div "Value" at bounding box center [373, 182] width 199 height 48
click at [387, 189] on span "button" at bounding box center [373, 188] width 199 height 19
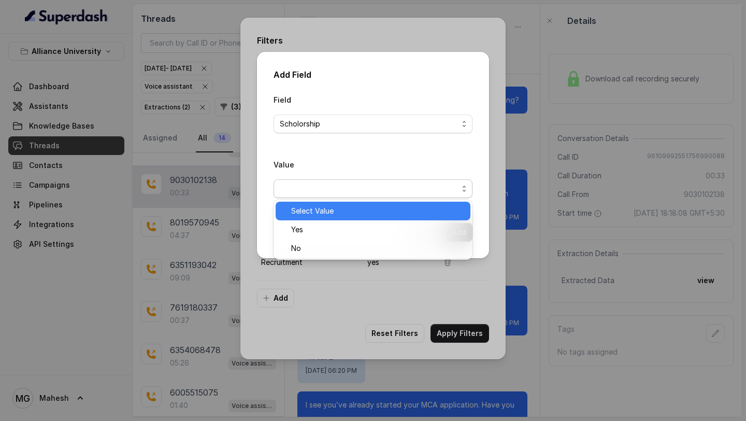
click at [342, 220] on div "Select Value Yes No" at bounding box center [373, 230] width 199 height 60
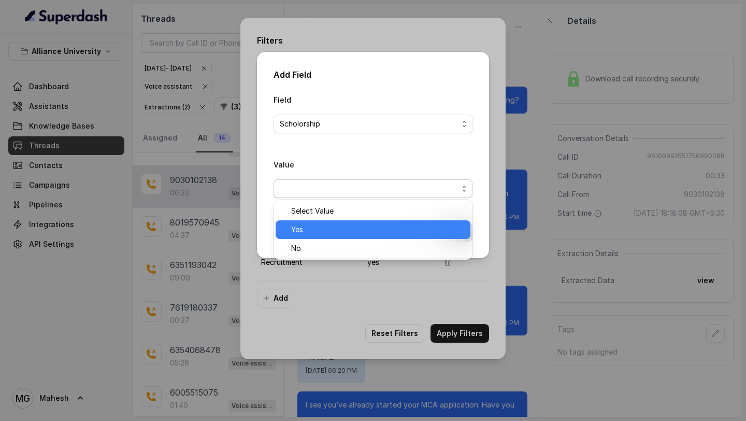
click at [339, 223] on span "Yes" at bounding box center [377, 229] width 173 height 12
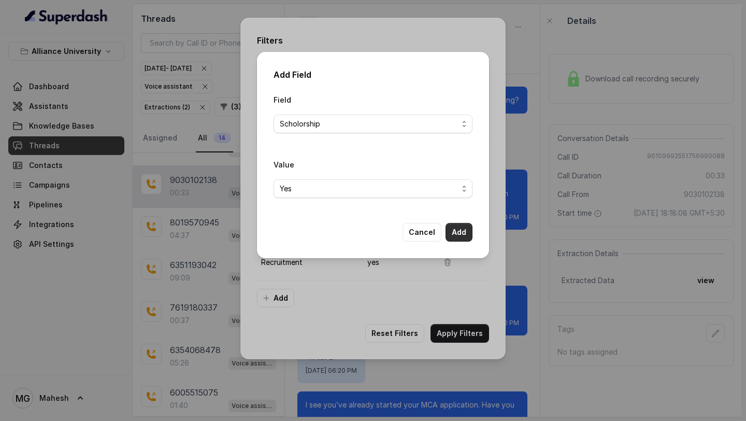
click at [469, 230] on button "Add" at bounding box center [459, 232] width 27 height 19
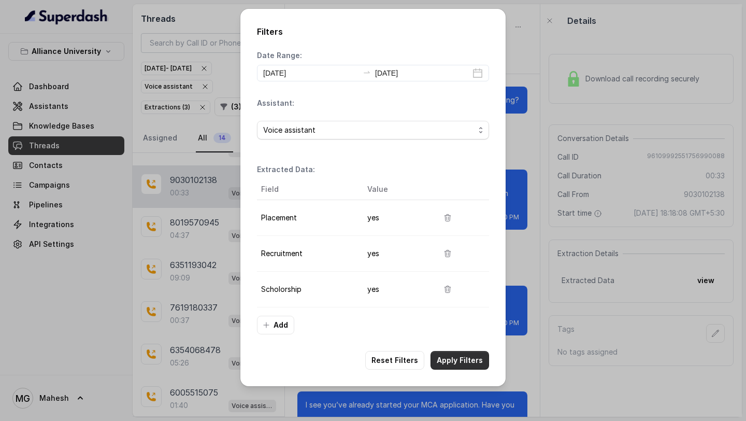
click at [458, 365] on button "Apply Filters" at bounding box center [460, 360] width 59 height 19
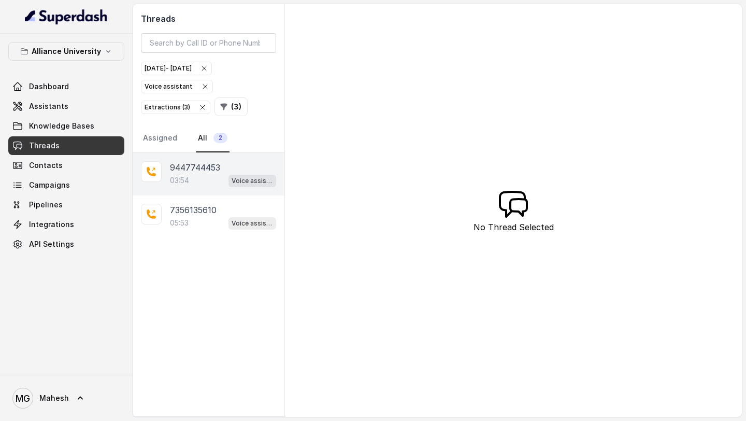
click at [182, 193] on div "9447744453 03:54 Voice assistant" at bounding box center [209, 174] width 152 height 43
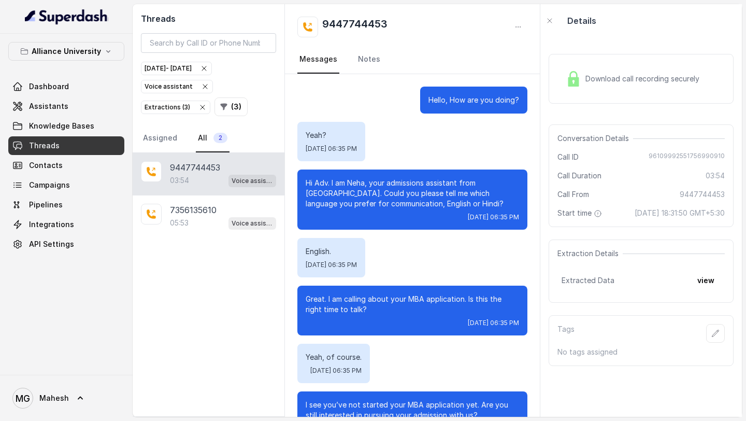
scroll to position [1258, 0]
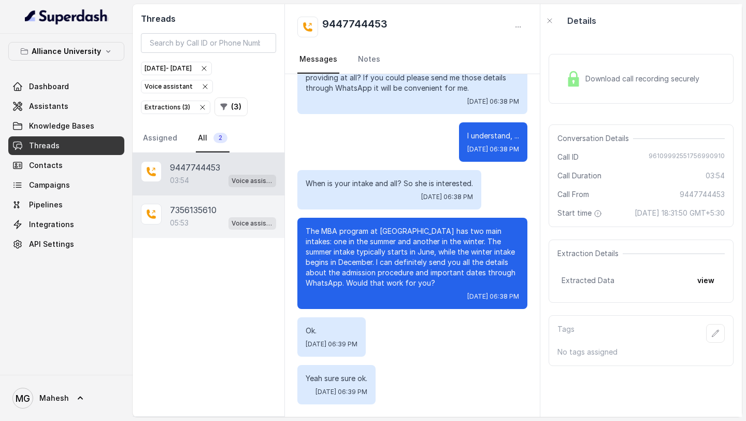
click at [184, 223] on p "05:53" at bounding box center [179, 223] width 19 height 10
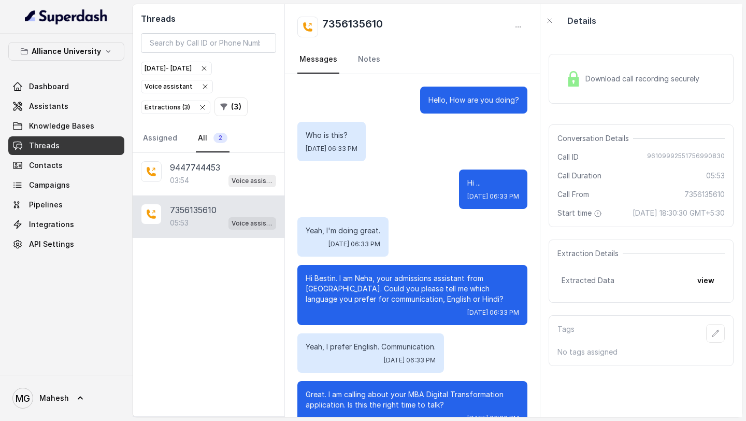
scroll to position [2390, 0]
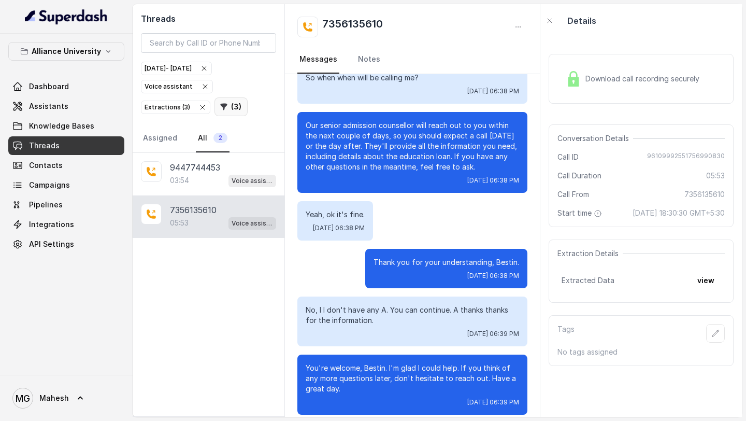
click at [223, 104] on icon "button" at bounding box center [224, 107] width 7 height 7
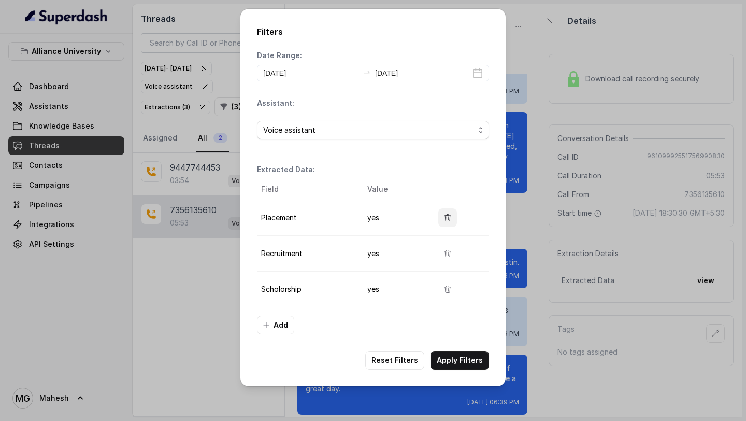
click at [448, 213] on button "button" at bounding box center [448, 217] width 19 height 19
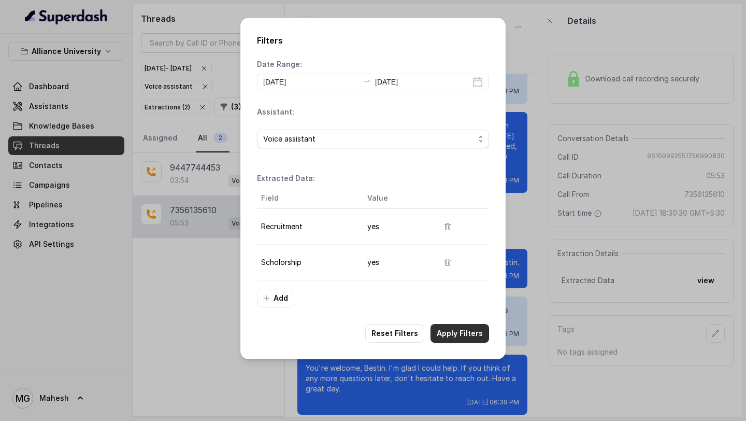
click at [458, 337] on button "Apply Filters" at bounding box center [460, 333] width 59 height 19
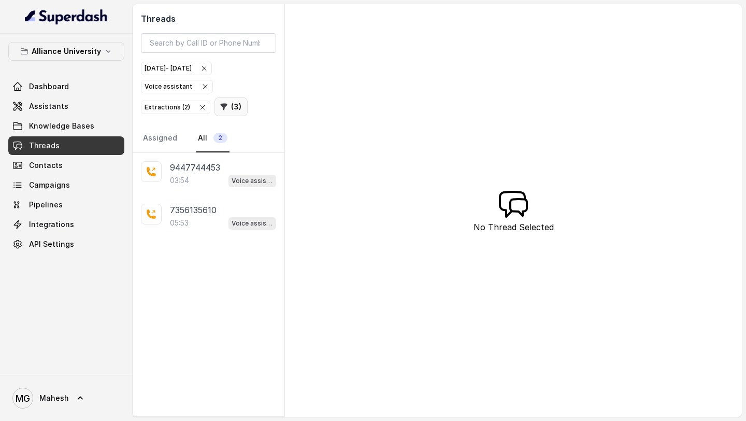
click at [236, 112] on button "( 3 )" at bounding box center [231, 106] width 33 height 19
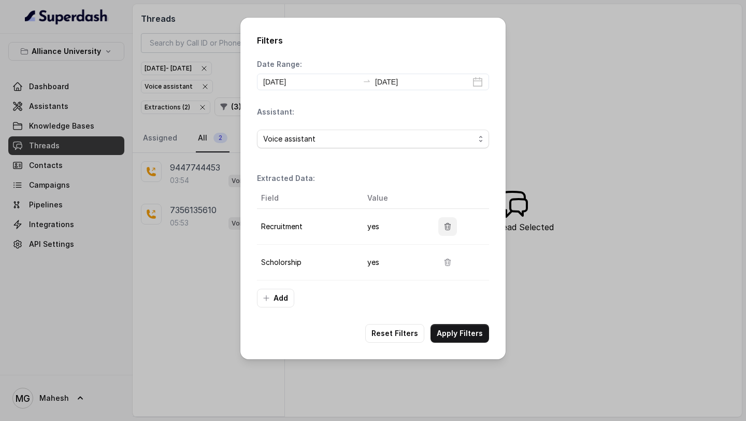
click at [449, 235] on button "button" at bounding box center [448, 226] width 19 height 19
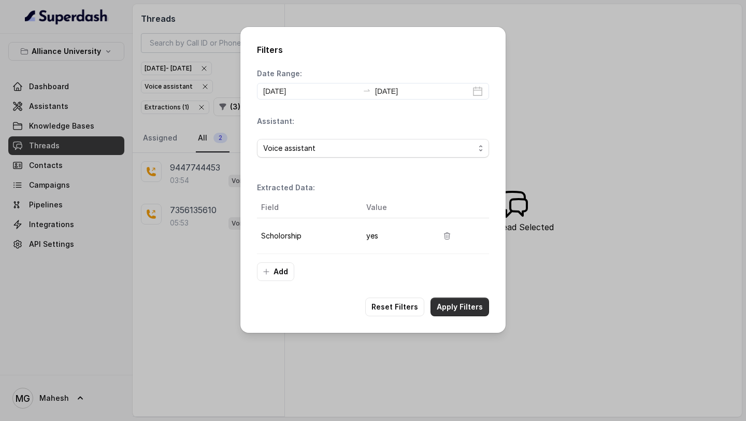
click at [455, 310] on button "Apply Filters" at bounding box center [460, 307] width 59 height 19
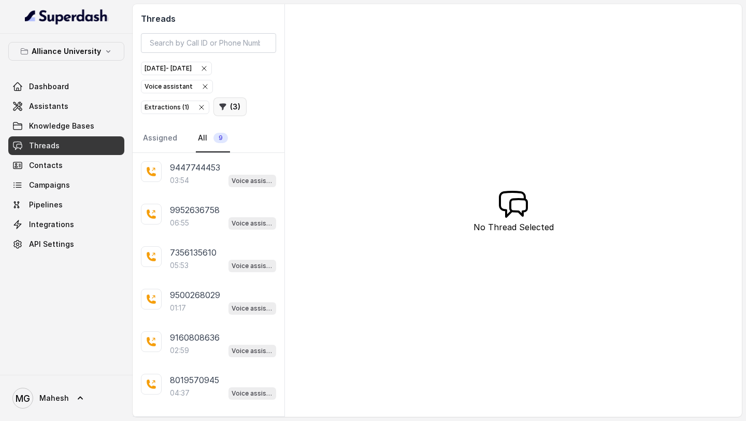
click at [228, 114] on button "( 3 )" at bounding box center [230, 106] width 33 height 19
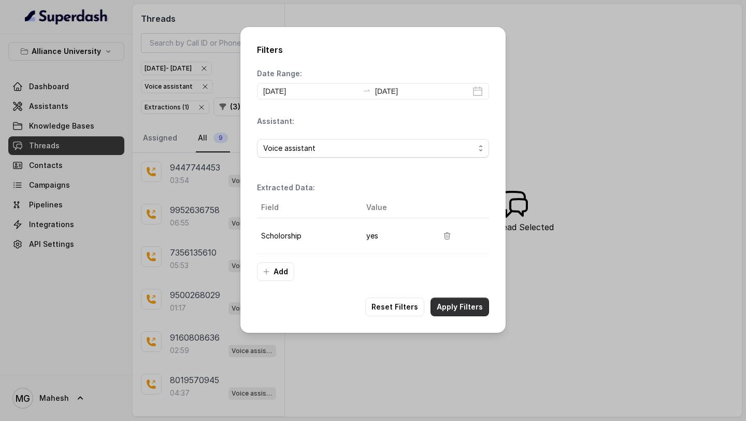
click at [456, 307] on button "Apply Filters" at bounding box center [460, 307] width 59 height 19
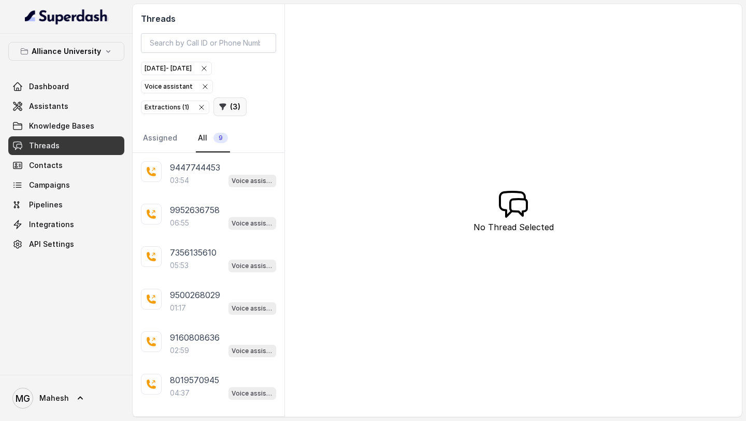
click at [223, 103] on icon "button" at bounding box center [223, 107] width 8 height 8
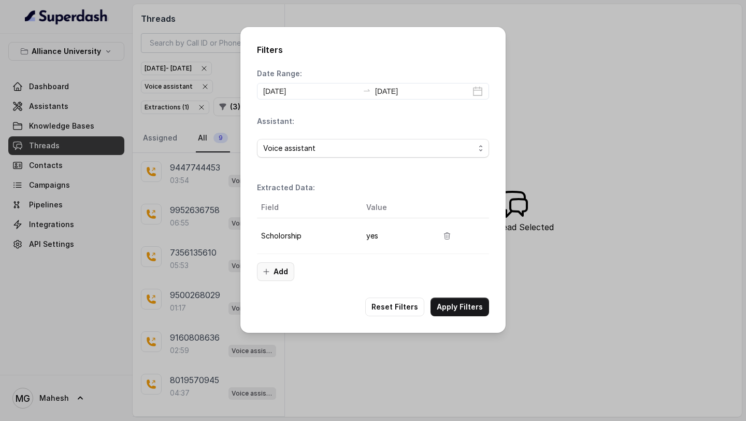
click at [262, 265] on button "Add" at bounding box center [275, 271] width 37 height 19
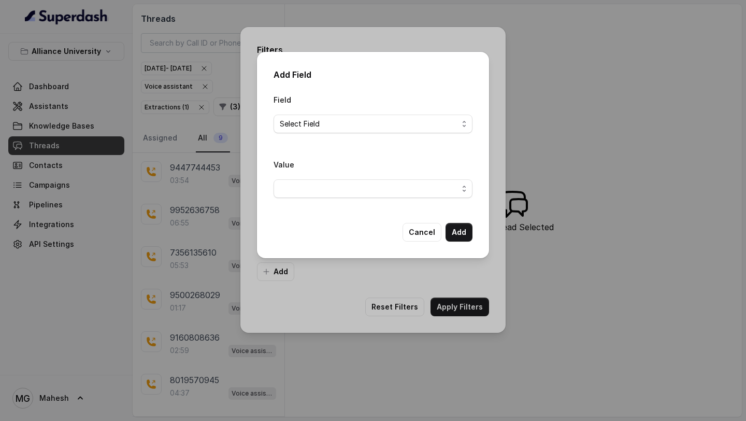
click at [351, 116] on span "Select Field" at bounding box center [373, 124] width 199 height 19
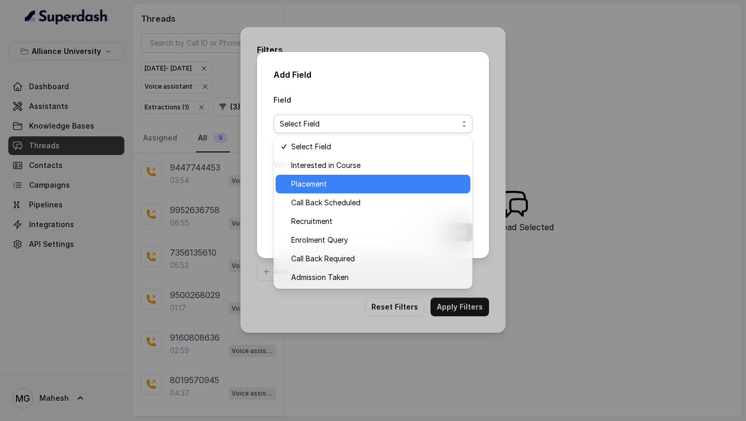
click at [321, 188] on span "Placement" at bounding box center [377, 184] width 173 height 12
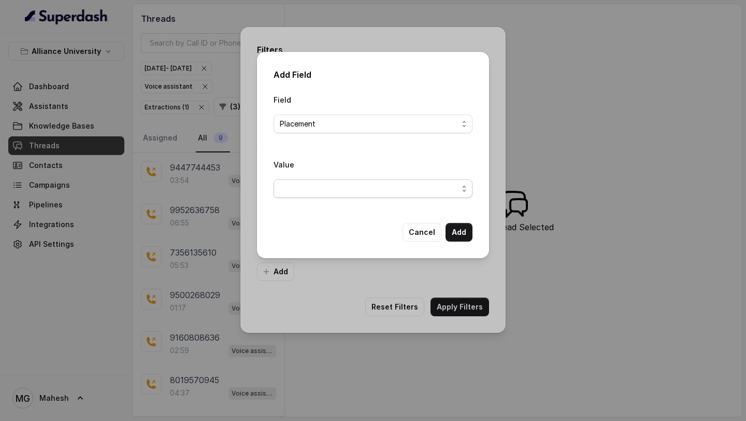
click at [426, 187] on span "button" at bounding box center [373, 188] width 199 height 19
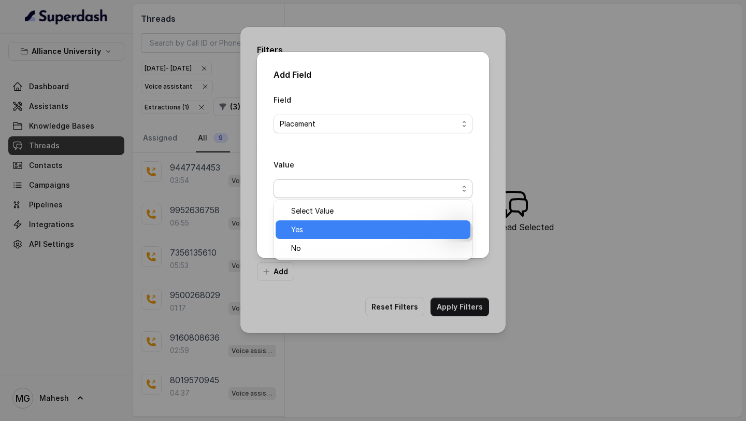
click at [354, 233] on span "Yes" at bounding box center [377, 229] width 173 height 12
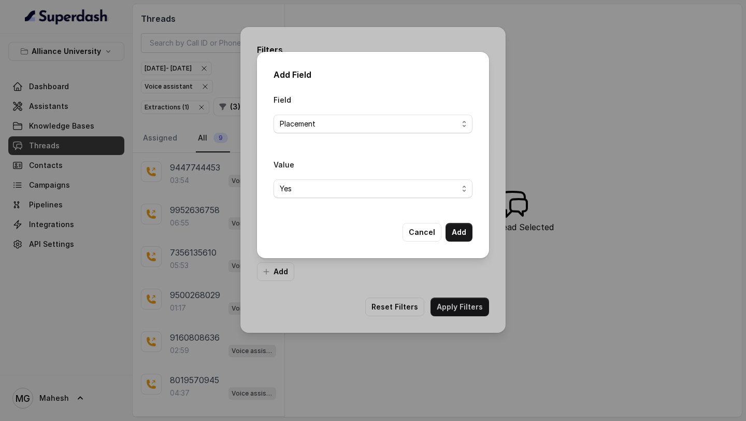
click at [448, 237] on button "Add" at bounding box center [459, 232] width 27 height 19
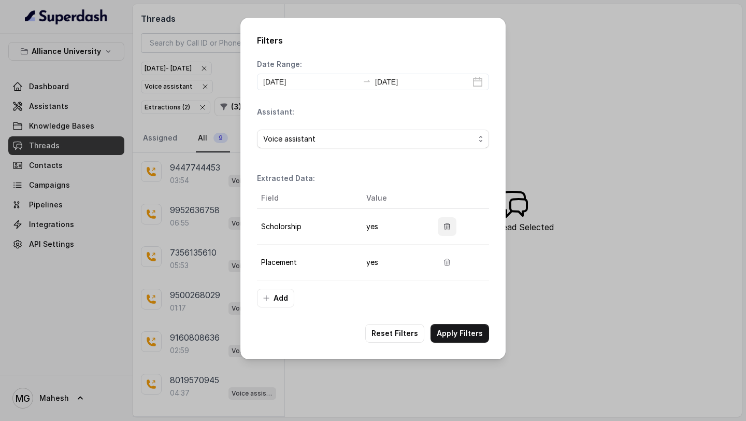
click at [440, 224] on button "button" at bounding box center [447, 226] width 19 height 19
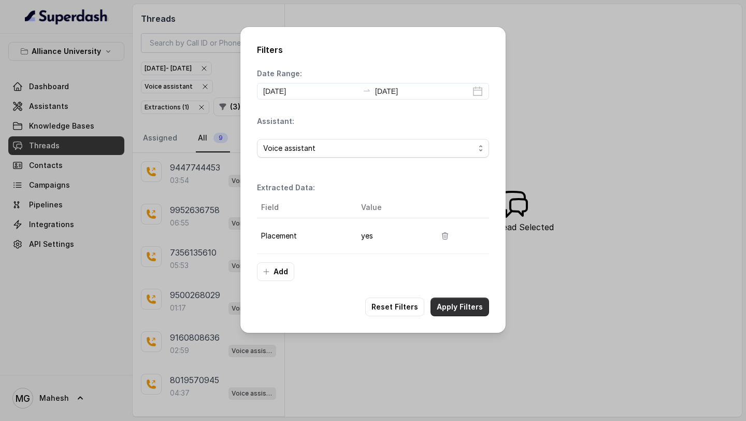
click at [454, 312] on button "Apply Filters" at bounding box center [460, 307] width 59 height 19
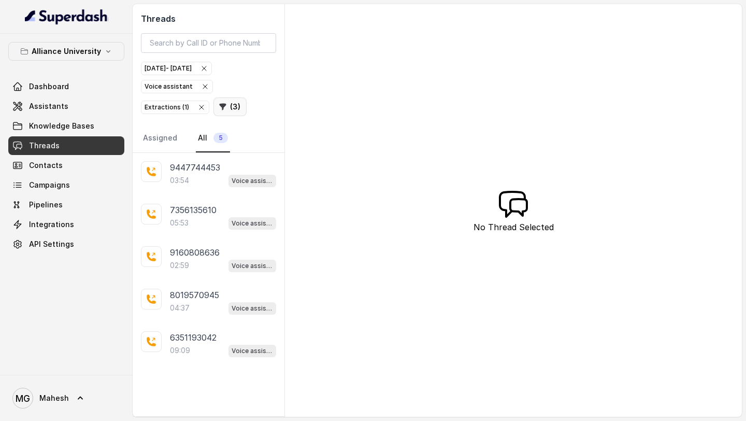
click at [228, 106] on button "( 3 )" at bounding box center [230, 106] width 33 height 19
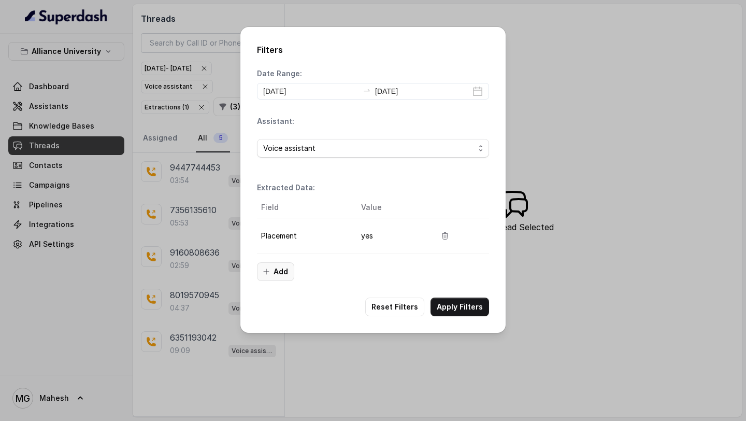
click at [262, 278] on button "Add" at bounding box center [275, 271] width 37 height 19
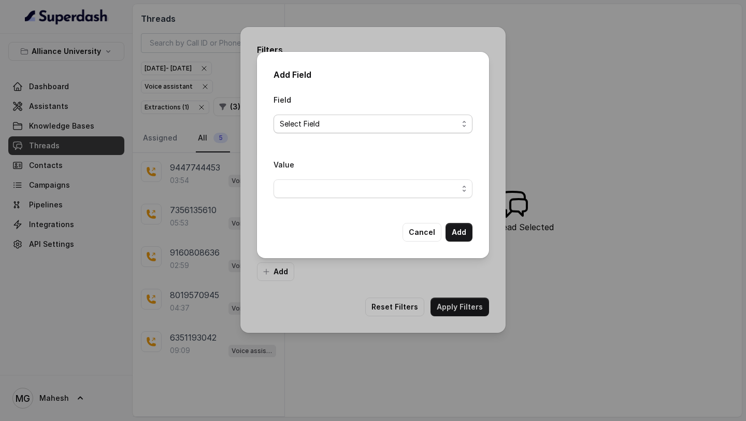
click at [362, 121] on span "Select Field" at bounding box center [369, 124] width 178 height 12
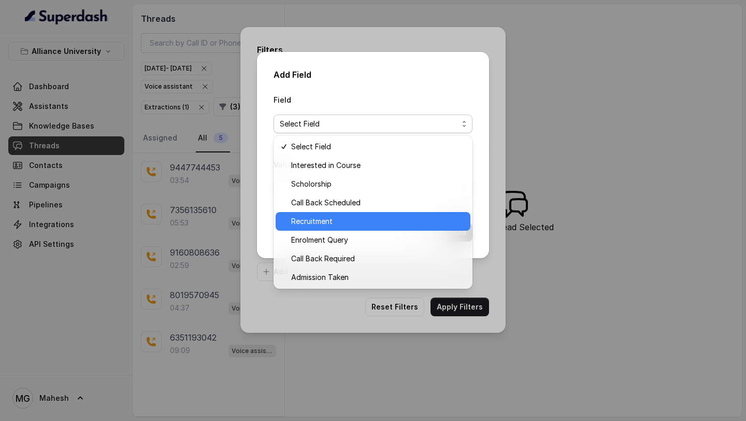
click at [323, 217] on span "Recruitment" at bounding box center [377, 221] width 173 height 12
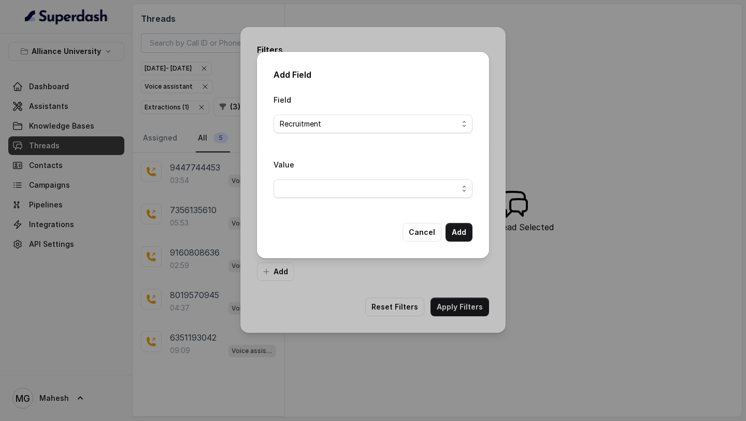
click at [352, 192] on span "button" at bounding box center [373, 188] width 199 height 19
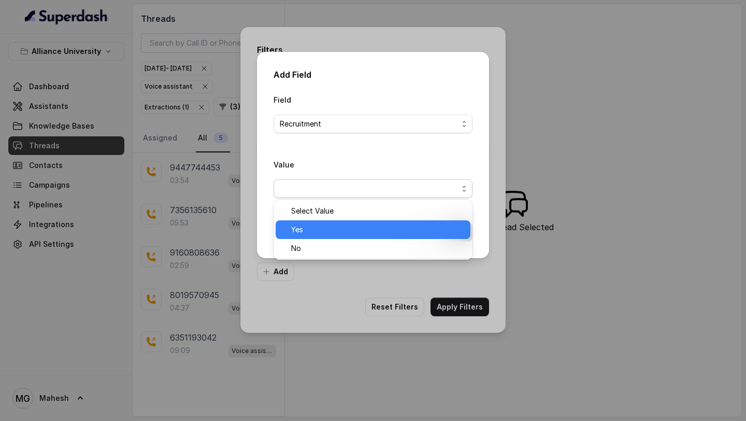
click at [318, 238] on div "Yes" at bounding box center [373, 229] width 195 height 19
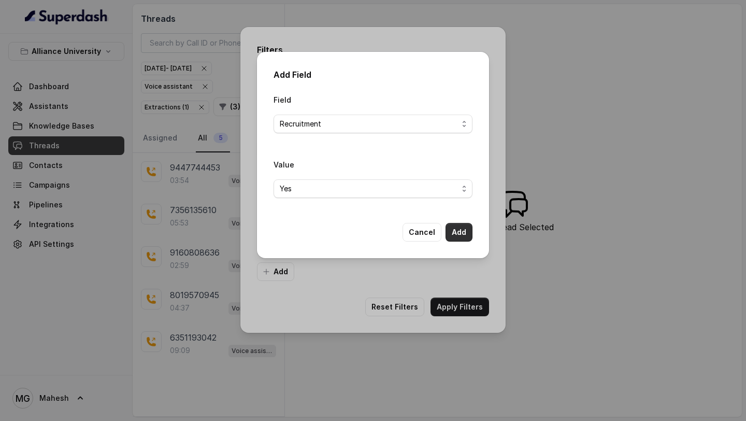
click at [459, 234] on button "Add" at bounding box center [459, 232] width 27 height 19
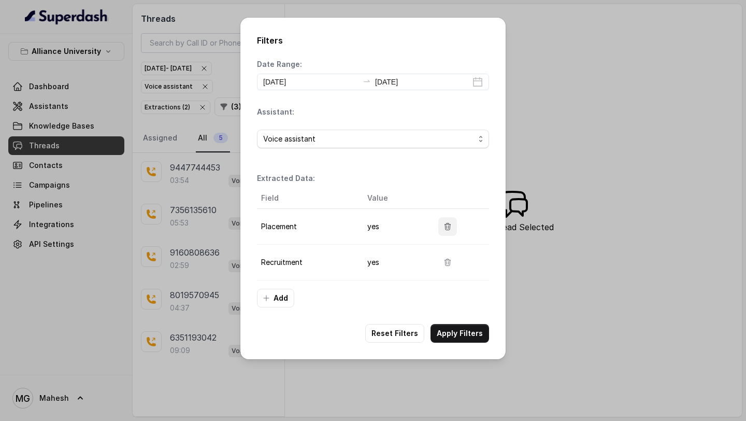
click at [446, 228] on icon "button" at bounding box center [448, 226] width 8 height 8
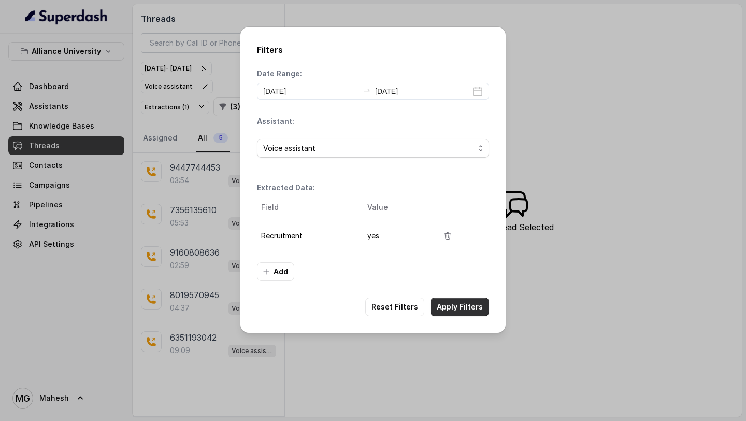
click at [452, 304] on button "Apply Filters" at bounding box center [460, 307] width 59 height 19
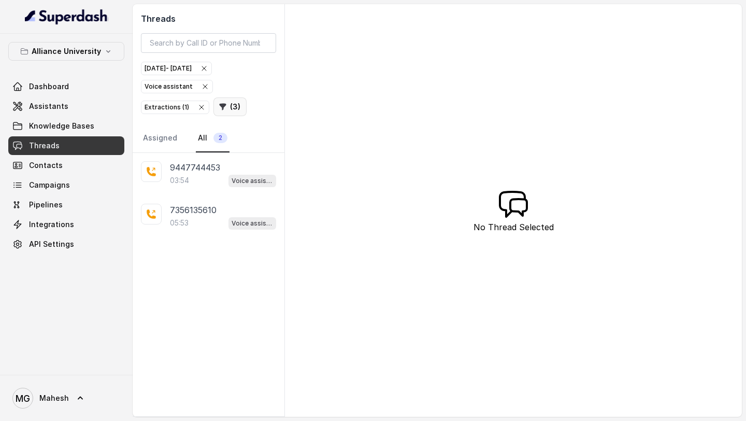
click at [225, 105] on button "( 3 )" at bounding box center [230, 106] width 33 height 19
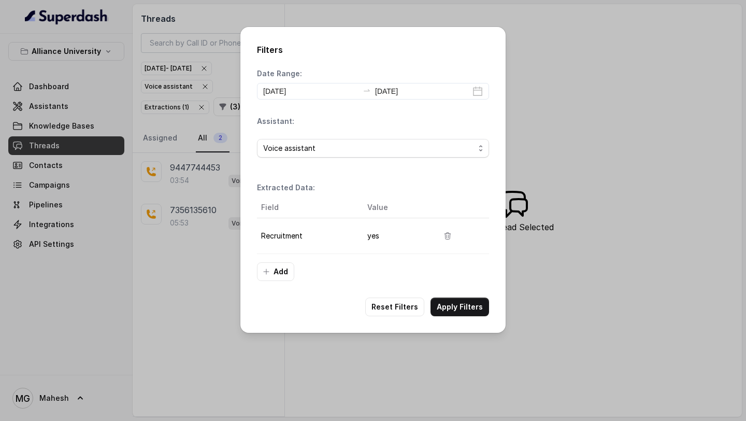
click at [292, 265] on button "Add" at bounding box center [275, 271] width 37 height 19
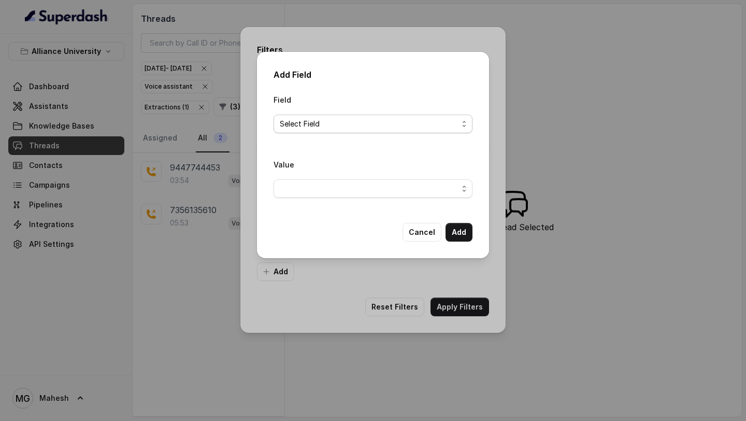
click at [371, 119] on span "Select Field" at bounding box center [369, 124] width 178 height 12
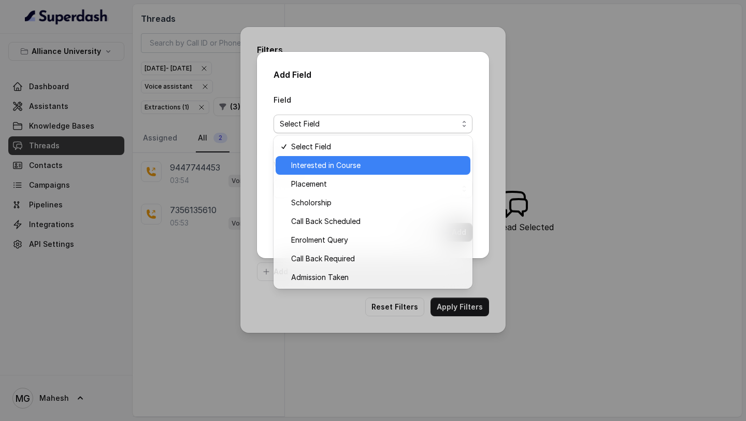
click at [340, 165] on span "Interested in Course" at bounding box center [377, 165] width 173 height 12
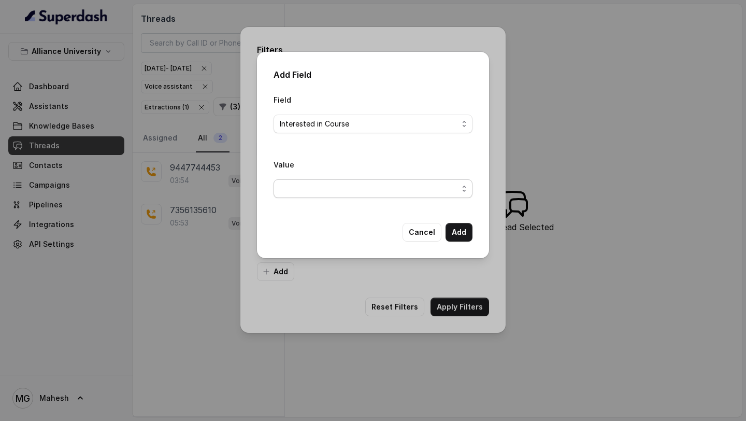
click at [432, 194] on span "button" at bounding box center [373, 188] width 199 height 19
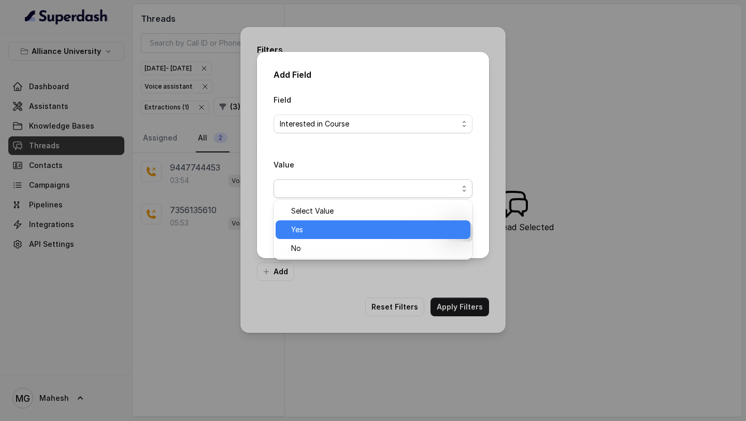
click at [343, 233] on span "Yes" at bounding box center [377, 229] width 173 height 12
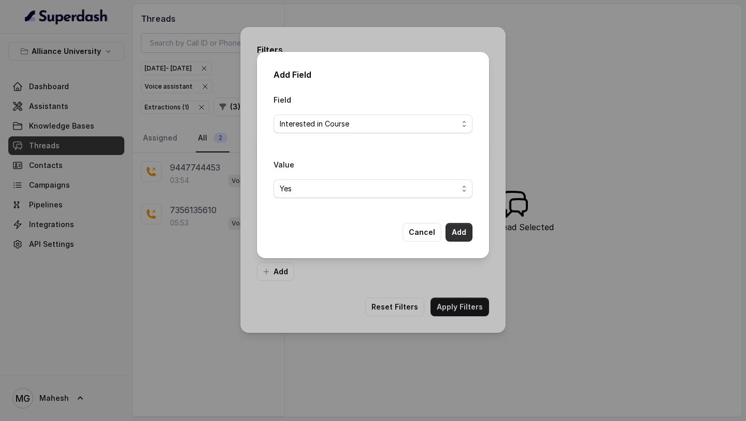
click at [458, 234] on button "Add" at bounding box center [459, 232] width 27 height 19
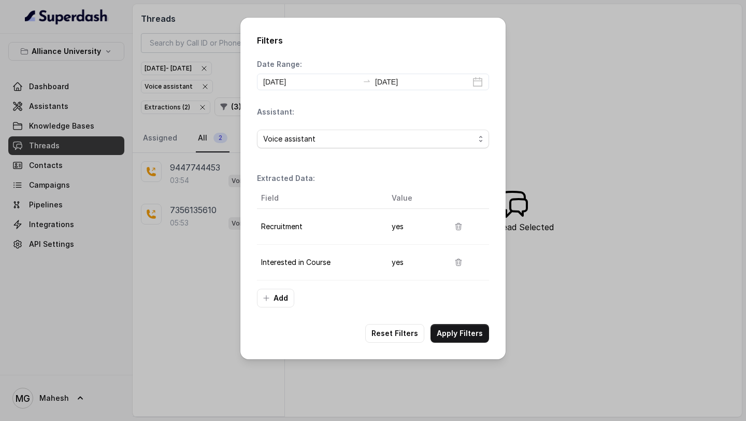
click at [441, 237] on td at bounding box center [465, 227] width 48 height 36
click at [448, 235] on td at bounding box center [465, 227] width 48 height 36
click at [451, 234] on button "button" at bounding box center [458, 226] width 19 height 19
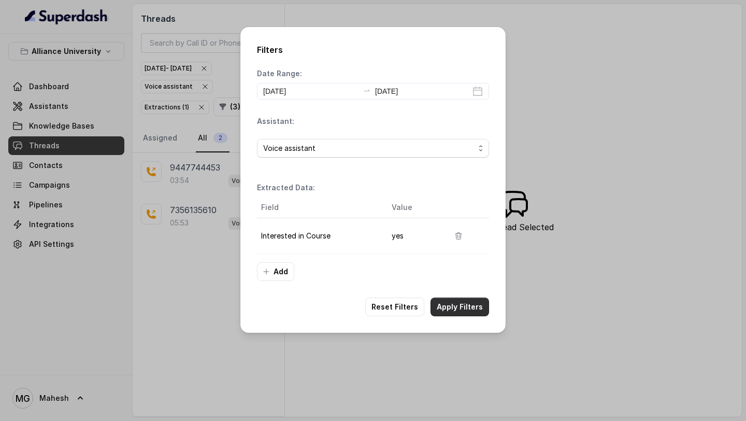
click at [469, 305] on button "Apply Filters" at bounding box center [460, 307] width 59 height 19
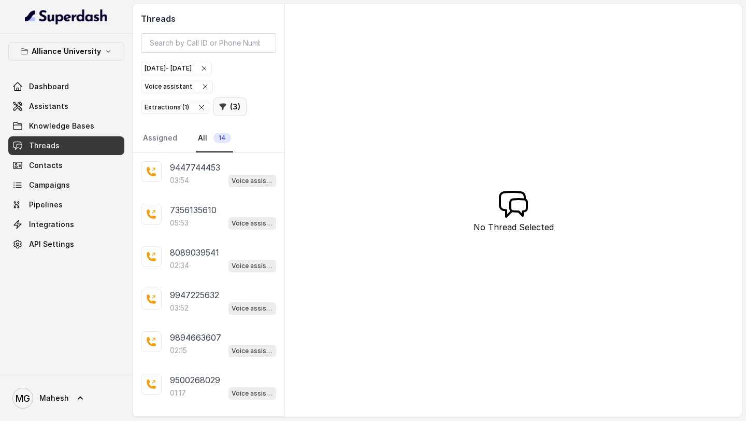
click at [225, 101] on button "( 3 )" at bounding box center [230, 106] width 33 height 19
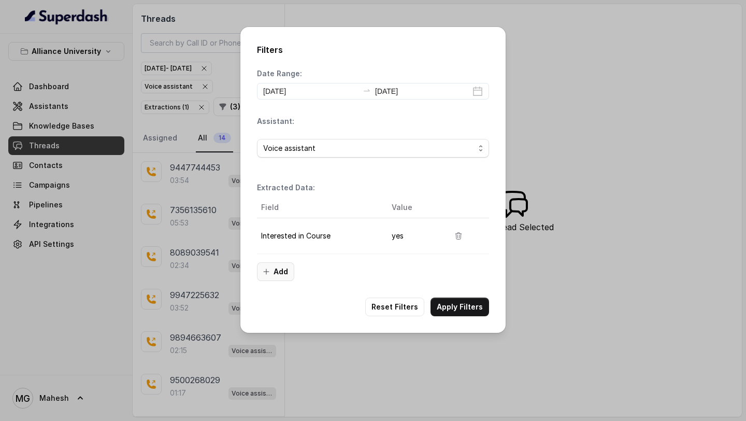
click at [280, 276] on button "Add" at bounding box center [275, 271] width 37 height 19
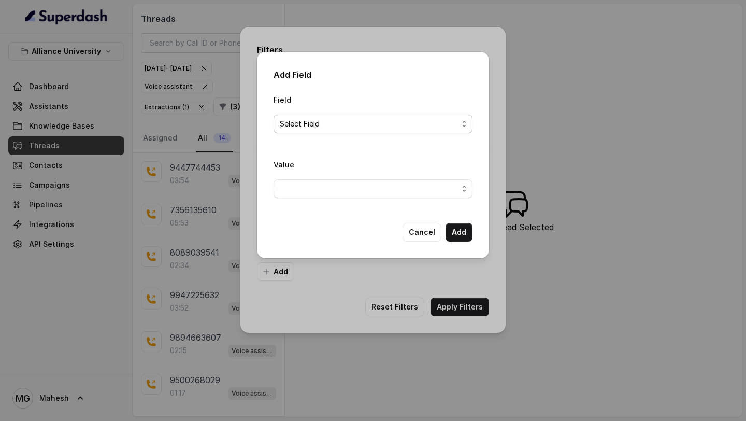
click at [370, 125] on span "Select Field" at bounding box center [369, 124] width 178 height 12
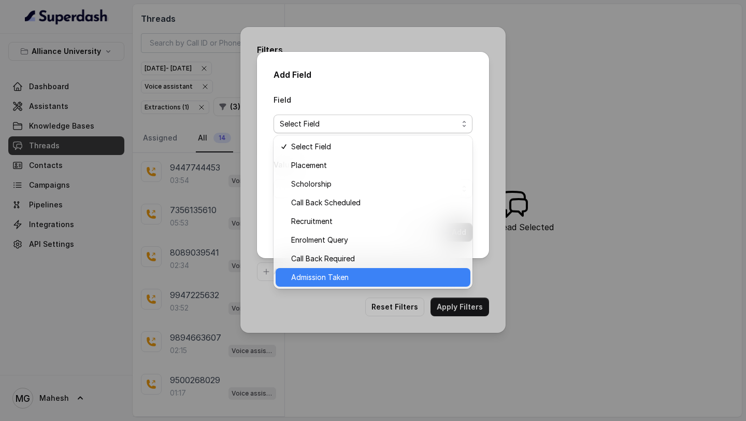
click at [328, 281] on span "Admission Taken" at bounding box center [377, 277] width 173 height 12
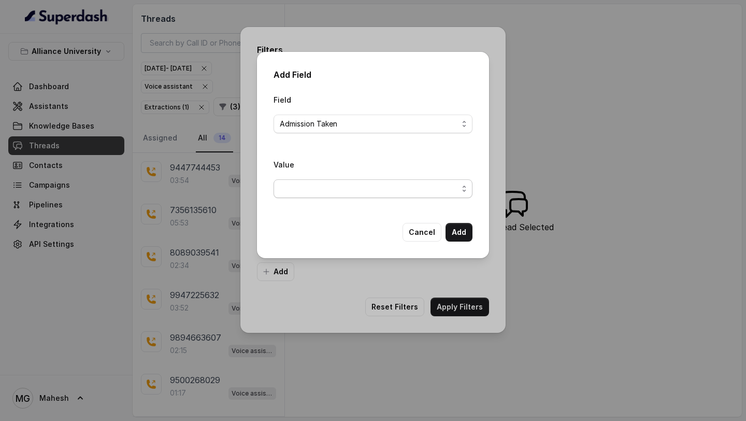
click at [438, 193] on span "button" at bounding box center [373, 188] width 199 height 19
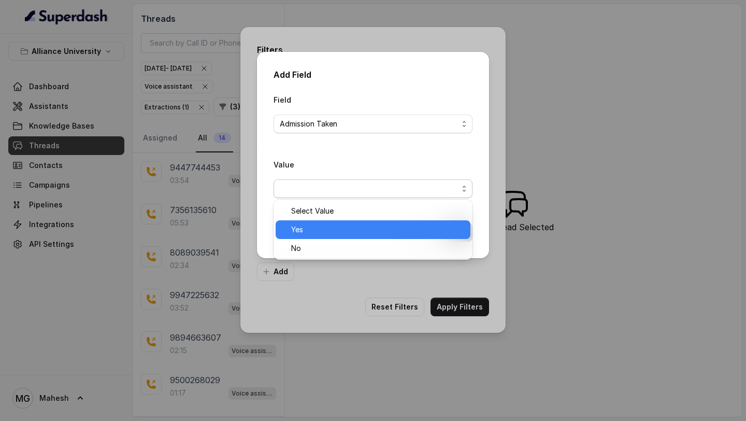
click at [332, 233] on span "Yes" at bounding box center [377, 229] width 173 height 12
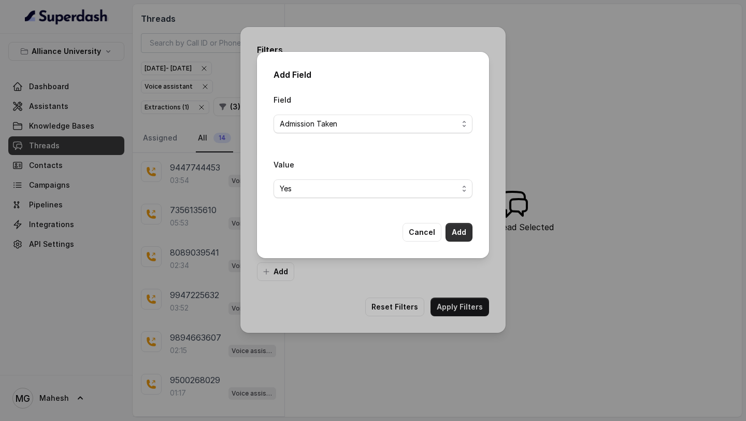
click at [454, 229] on button "Add" at bounding box center [459, 232] width 27 height 19
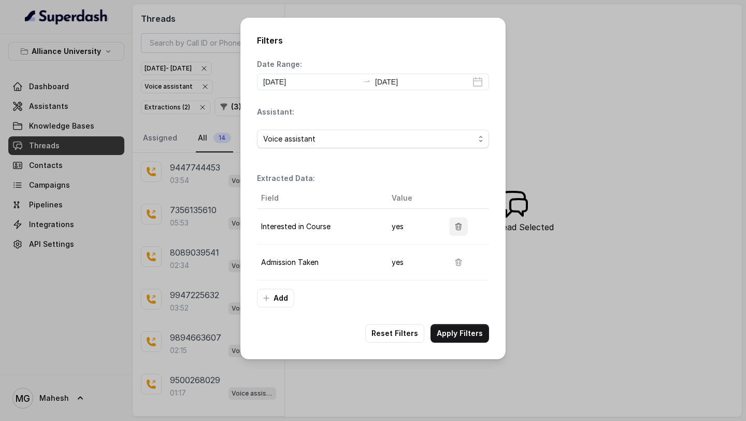
click at [459, 232] on button "button" at bounding box center [458, 226] width 19 height 19
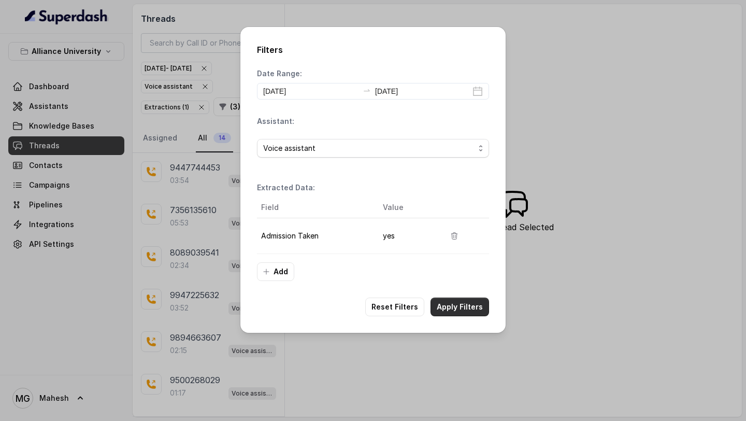
click at [459, 314] on button "Apply Filters" at bounding box center [460, 307] width 59 height 19
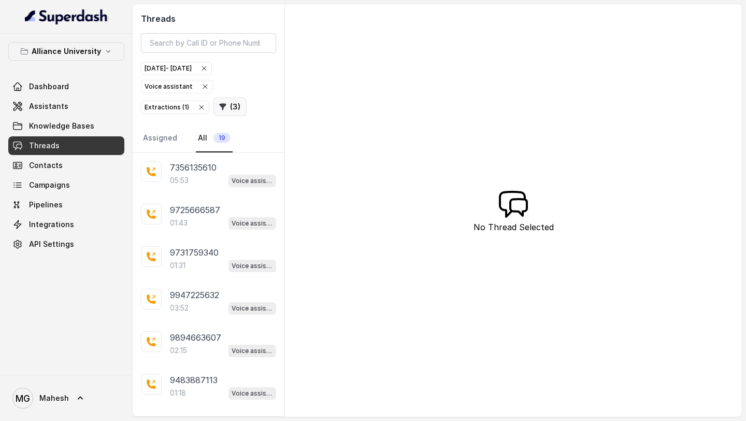
click at [228, 100] on button "( 3 )" at bounding box center [230, 106] width 33 height 19
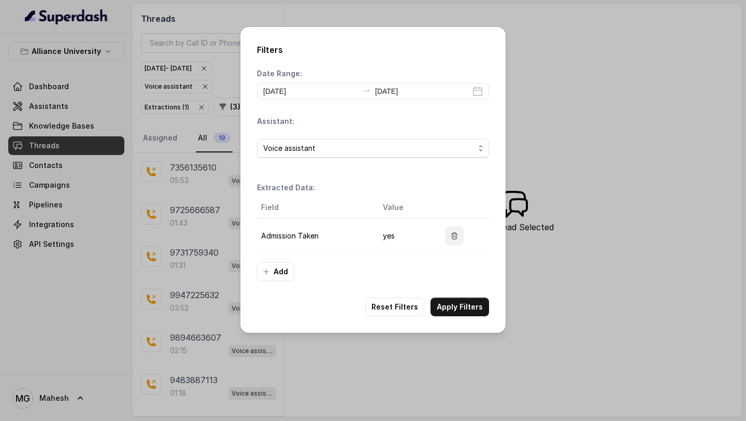
click at [451, 237] on icon "button" at bounding box center [454, 236] width 8 height 8
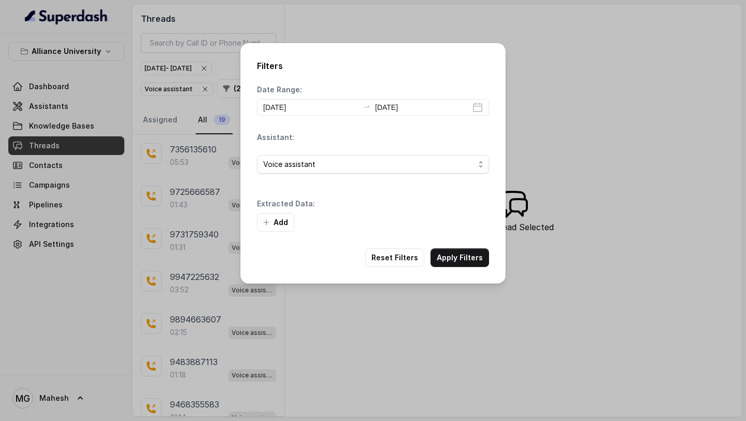
click at [258, 213] on div "Add" at bounding box center [373, 222] width 232 height 19
click at [266, 222] on icon "button" at bounding box center [266, 222] width 5 height 5
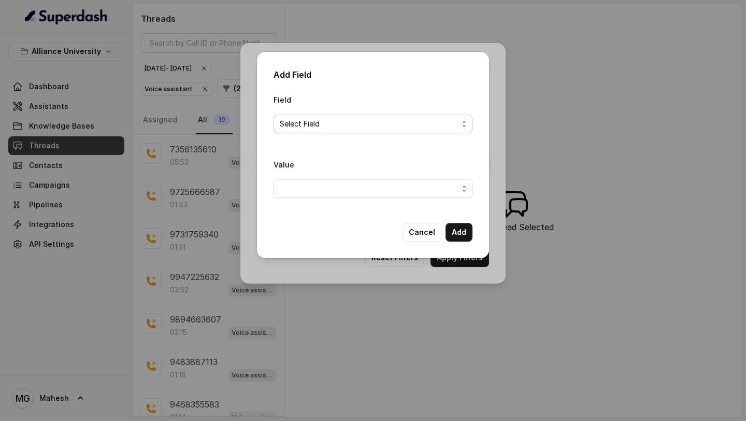
click at [335, 120] on span "Select Field" at bounding box center [369, 124] width 178 height 12
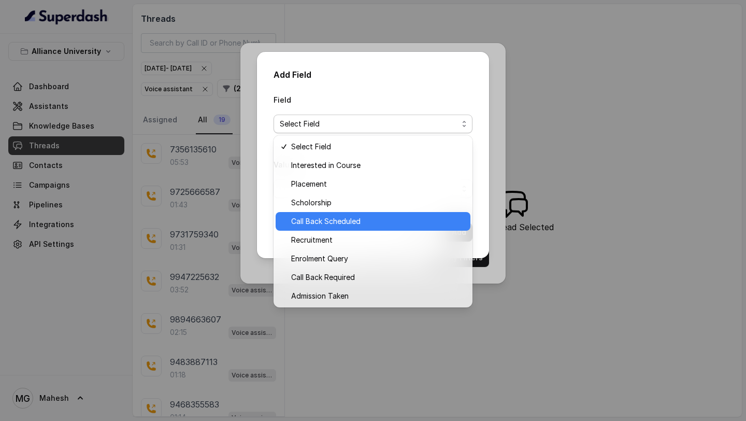
click at [332, 223] on span "Call Back Scheduled" at bounding box center [377, 221] width 173 height 12
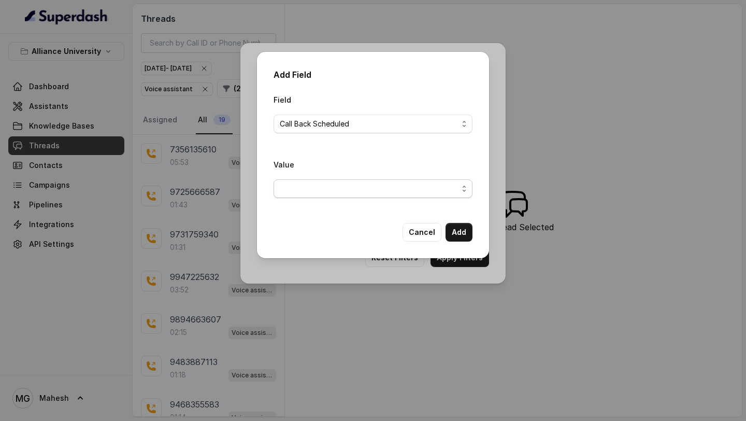
click at [424, 184] on span "button" at bounding box center [373, 188] width 199 height 19
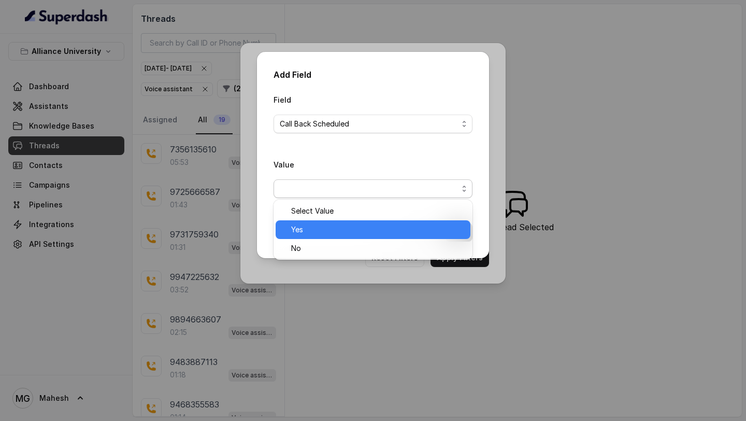
click at [337, 237] on div "Yes" at bounding box center [373, 229] width 195 height 19
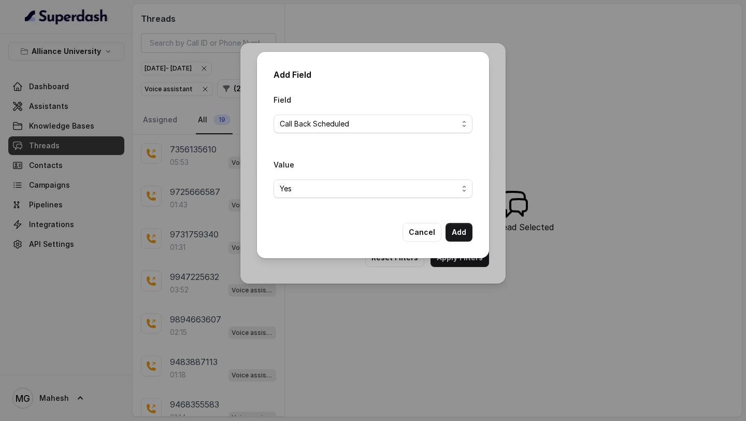
click at [473, 230] on div "Add Field Field Call Back Scheduled Value Yes Cancel Add" at bounding box center [373, 155] width 232 height 206
click at [460, 233] on button "Add" at bounding box center [459, 232] width 27 height 19
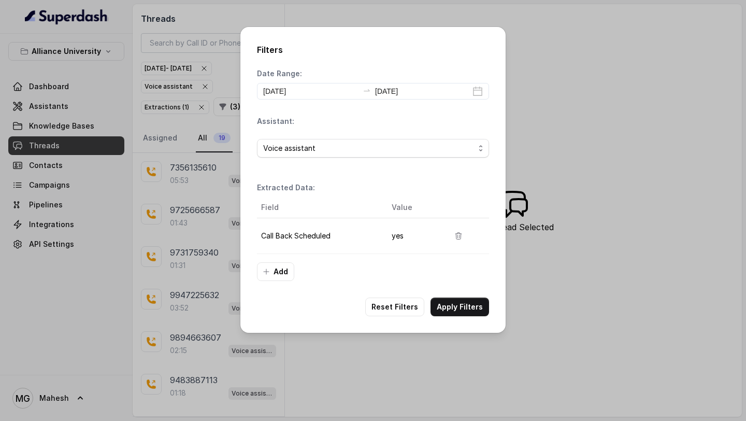
click at [474, 317] on div "Filters Date Range: 2025-09-04 2025-09-04 Assistant: Voice assistant Extracted …" at bounding box center [373, 180] width 265 height 306
click at [474, 308] on button "Apply Filters" at bounding box center [460, 307] width 59 height 19
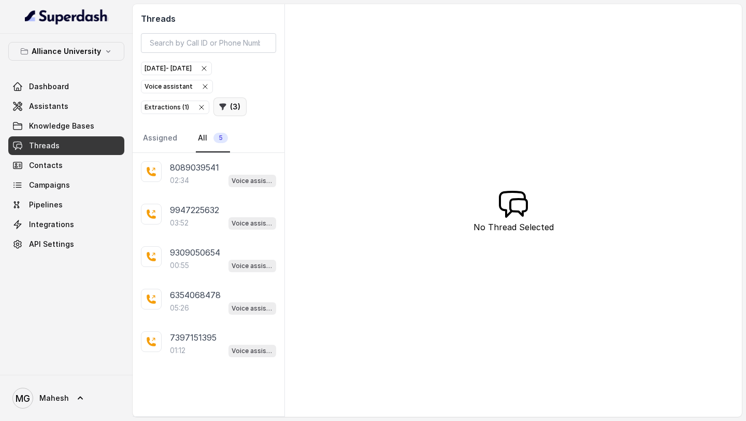
click at [224, 110] on button "( 3 )" at bounding box center [230, 106] width 33 height 19
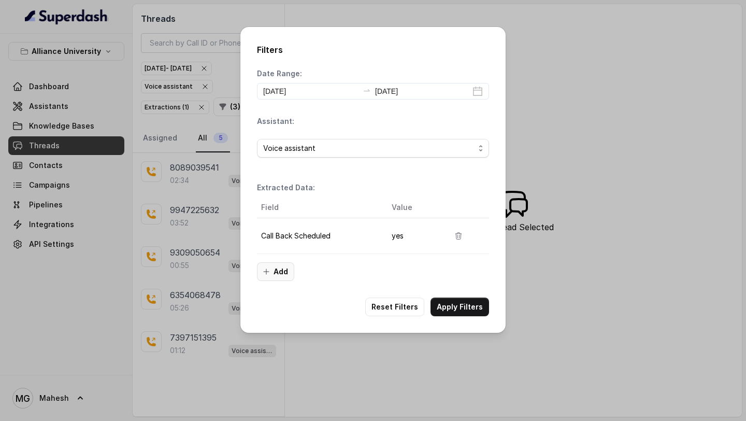
click at [287, 275] on button "Add" at bounding box center [275, 271] width 37 height 19
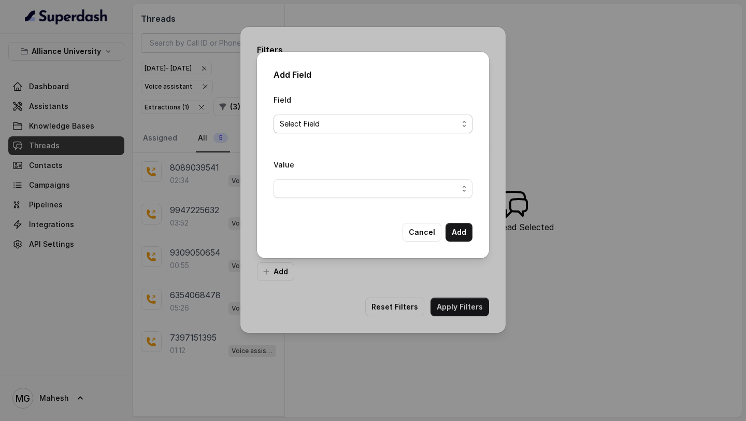
click at [362, 120] on span "Select Field" at bounding box center [369, 124] width 178 height 12
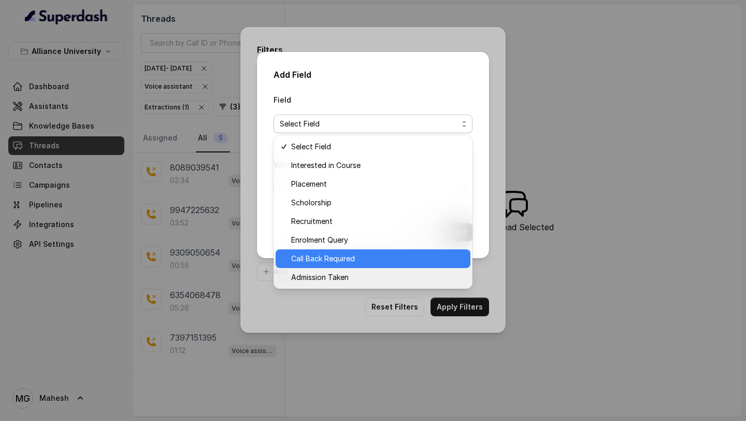
click at [334, 256] on span "Call Back Required" at bounding box center [377, 258] width 173 height 12
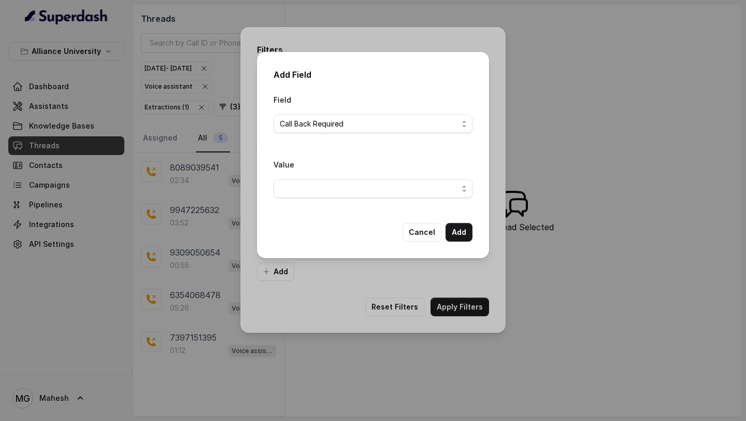
click at [442, 199] on div "Value" at bounding box center [373, 182] width 199 height 48
click at [432, 188] on span "button" at bounding box center [373, 188] width 199 height 19
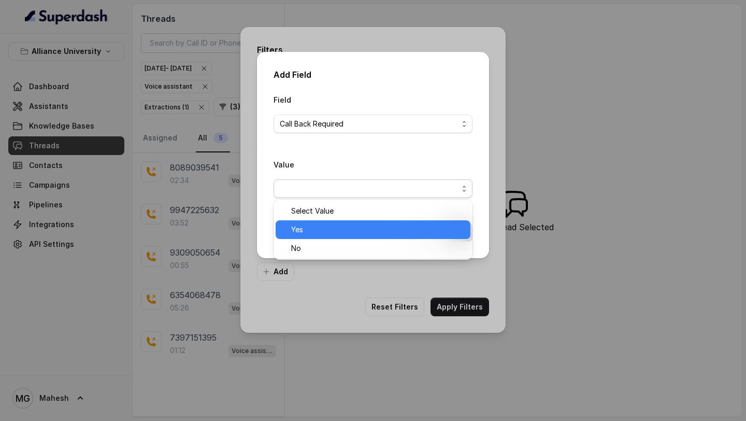
click at [330, 233] on span "Yes" at bounding box center [377, 229] width 173 height 12
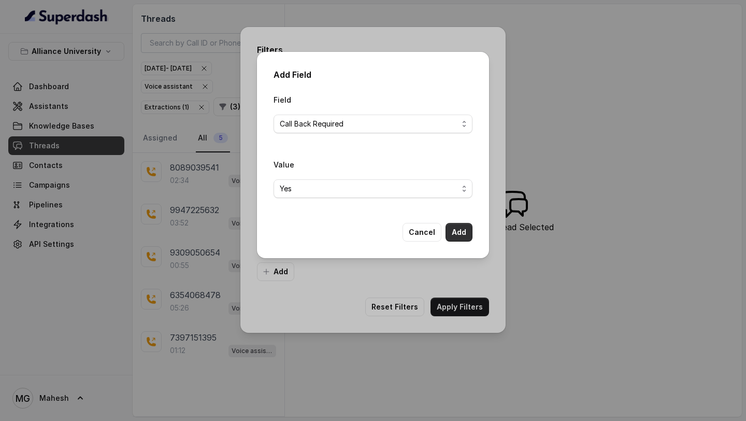
click at [464, 230] on button "Add" at bounding box center [459, 232] width 27 height 19
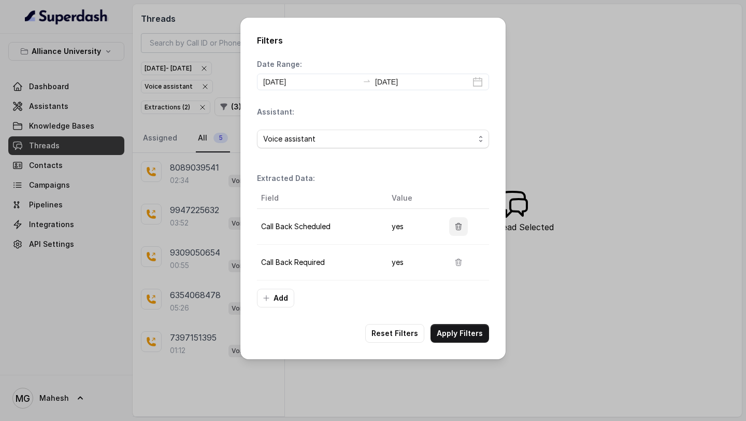
click at [462, 223] on icon "button" at bounding box center [459, 226] width 8 height 8
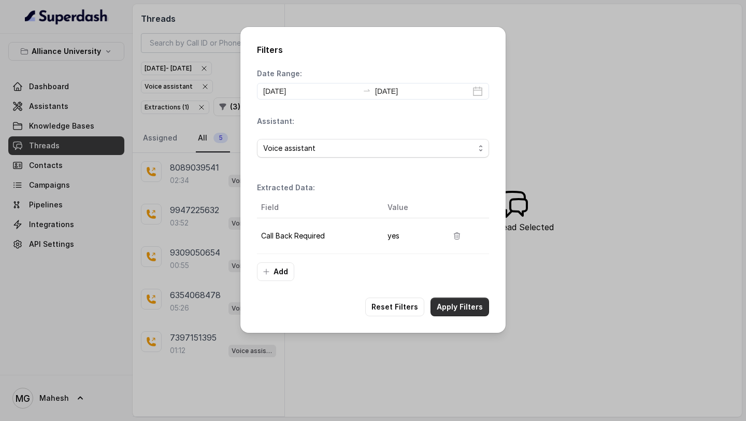
click at [461, 307] on button "Apply Filters" at bounding box center [460, 307] width 59 height 19
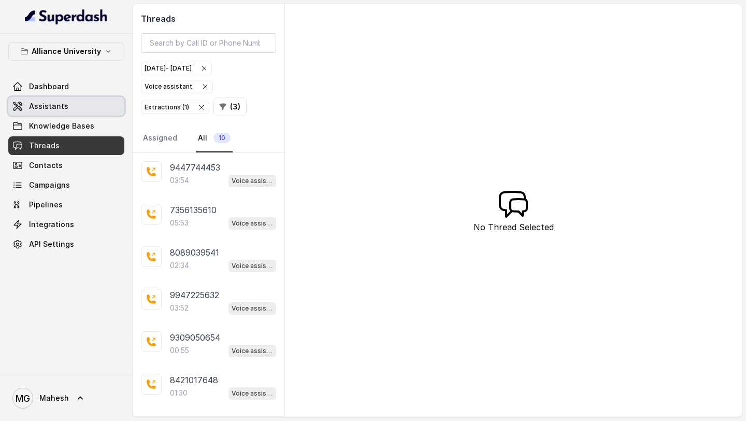
click at [74, 114] on link "Assistants" at bounding box center [66, 106] width 116 height 19
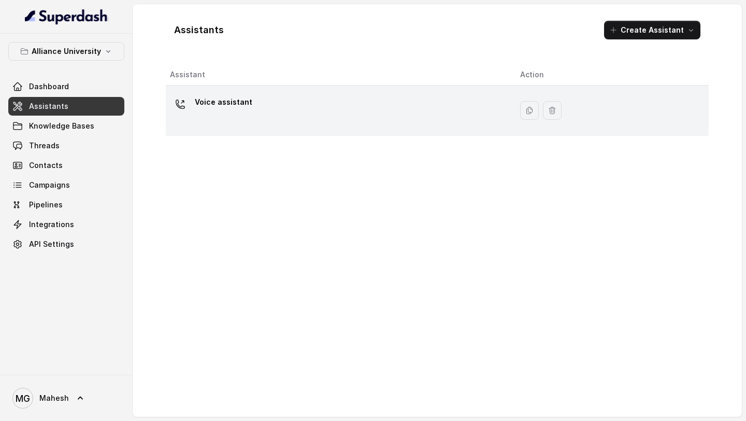
click at [258, 98] on div "Voice assistant" at bounding box center [337, 110] width 334 height 33
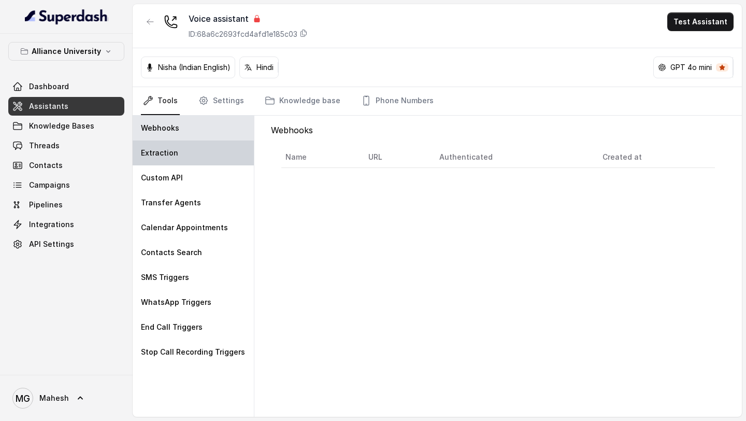
click at [196, 162] on div "Extraction" at bounding box center [193, 152] width 121 height 25
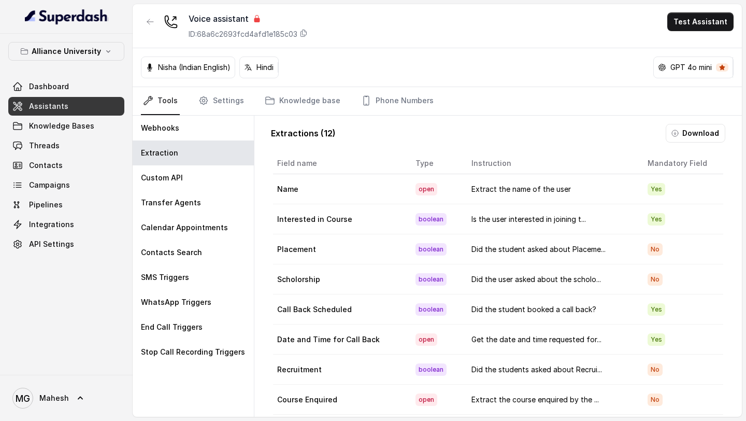
click at [702, 136] on button "Download" at bounding box center [696, 133] width 60 height 19
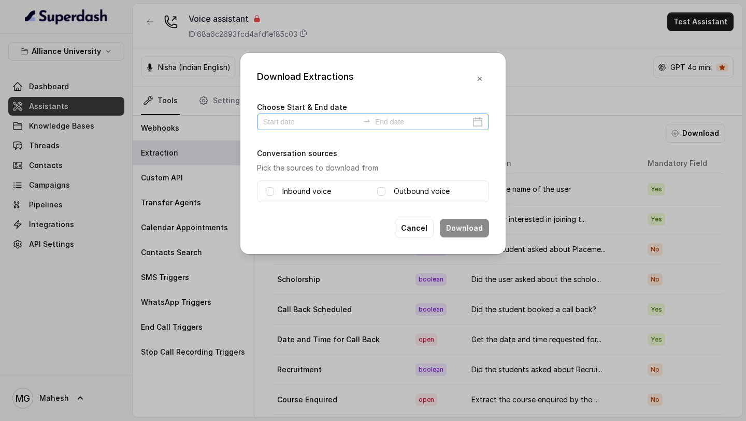
click at [483, 120] on div at bounding box center [373, 122] width 232 height 17
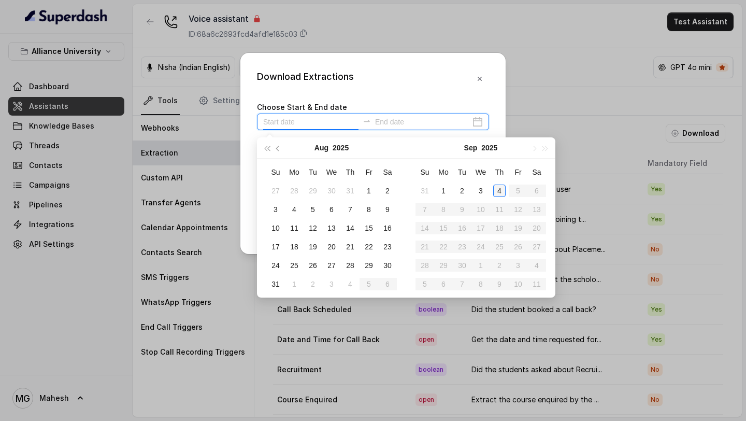
type input "2025-09-04"
click at [503, 194] on div "4" at bounding box center [499, 191] width 12 height 12
type input "2025-09-04"
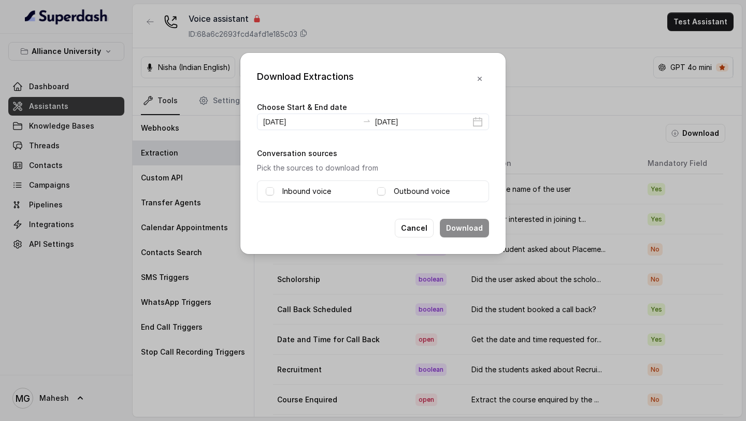
click at [383, 192] on span at bounding box center [381, 191] width 8 height 8
click at [464, 232] on button "Download" at bounding box center [464, 228] width 49 height 19
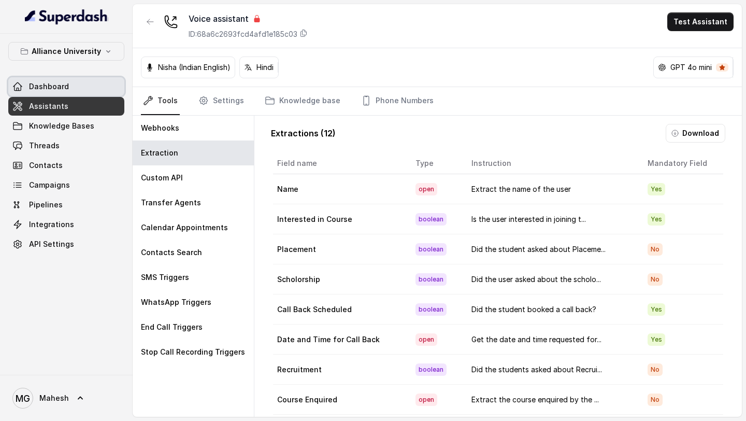
click at [59, 91] on span "Dashboard" at bounding box center [49, 86] width 40 height 10
